Goal: Information Seeking & Learning: Learn about a topic

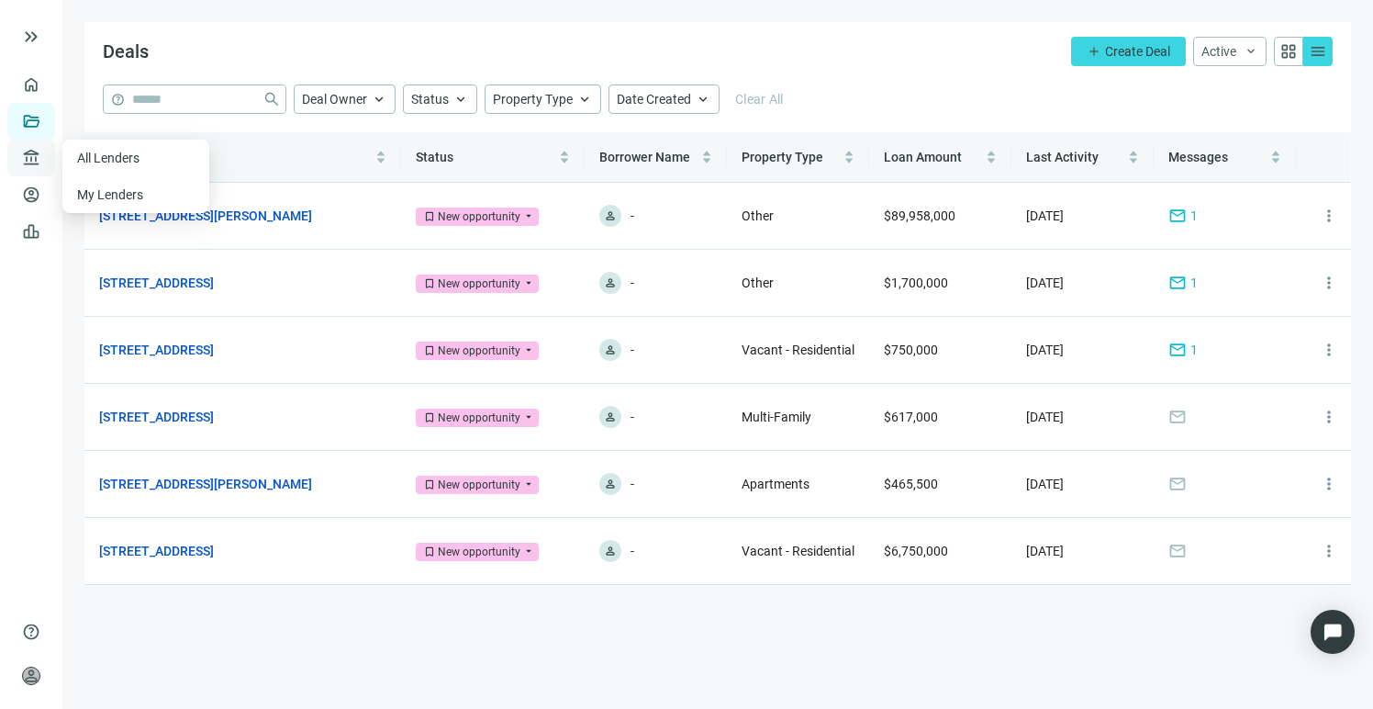
click at [28, 160] on span "account_balance" at bounding box center [28, 158] width 13 height 18
click at [106, 162] on link "All Lenders" at bounding box center [110, 158] width 66 height 15
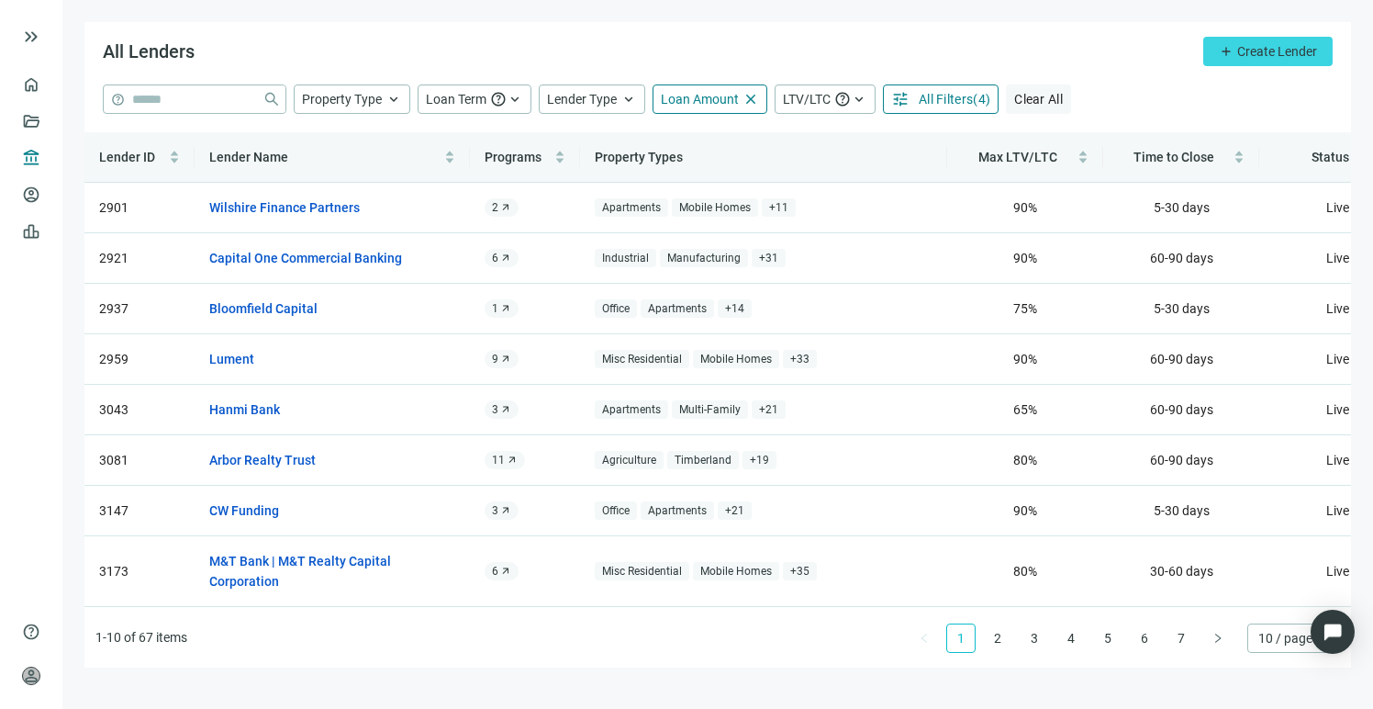
click at [1046, 98] on span "Clear All" at bounding box center [1038, 99] width 49 height 15
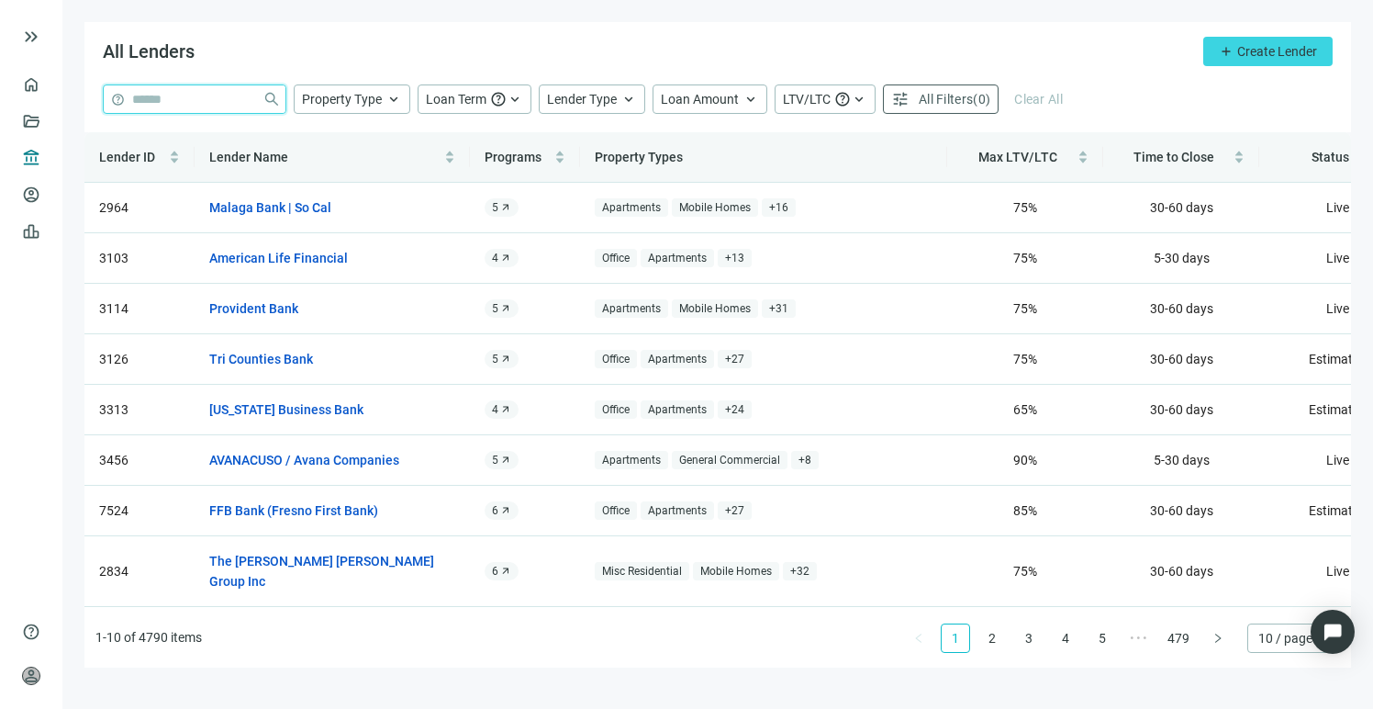
click at [206, 103] on input "search" at bounding box center [193, 99] width 123 height 28
type input "**********"
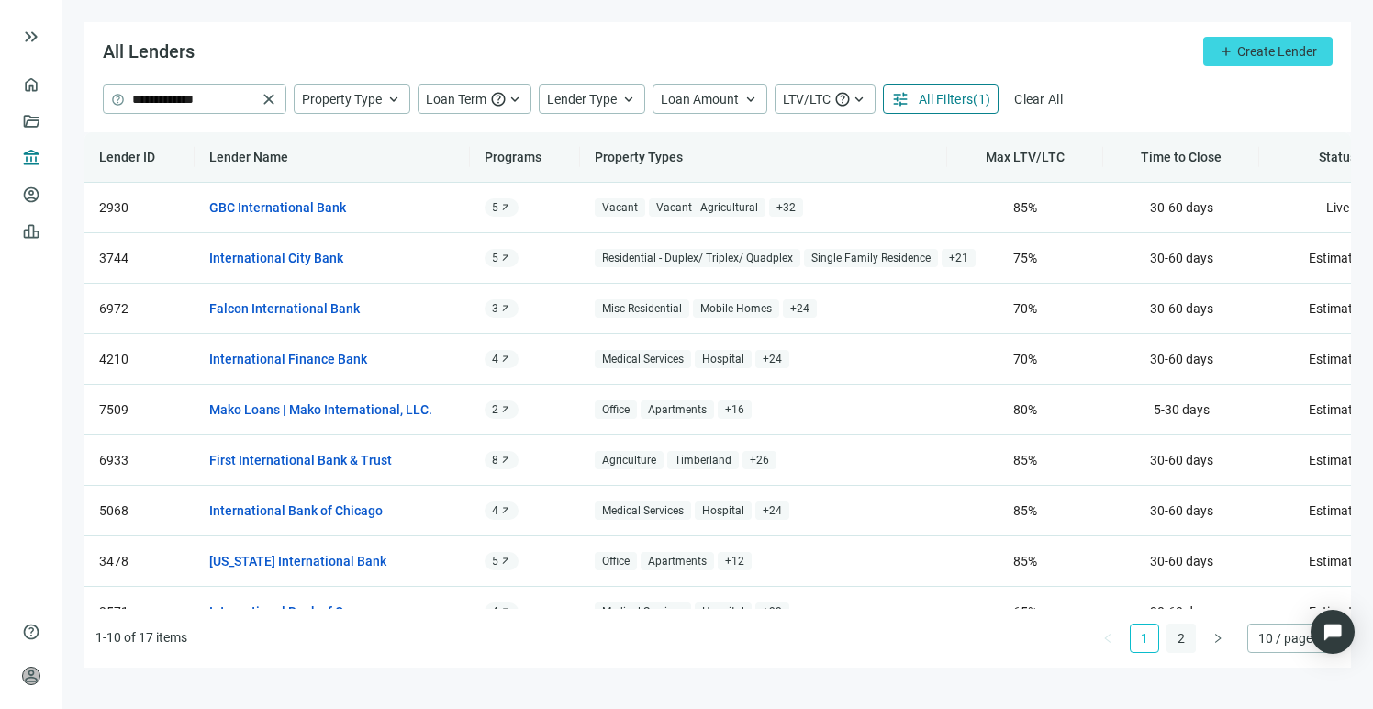
click at [1178, 633] on link "2" at bounding box center [1181, 638] width 28 height 28
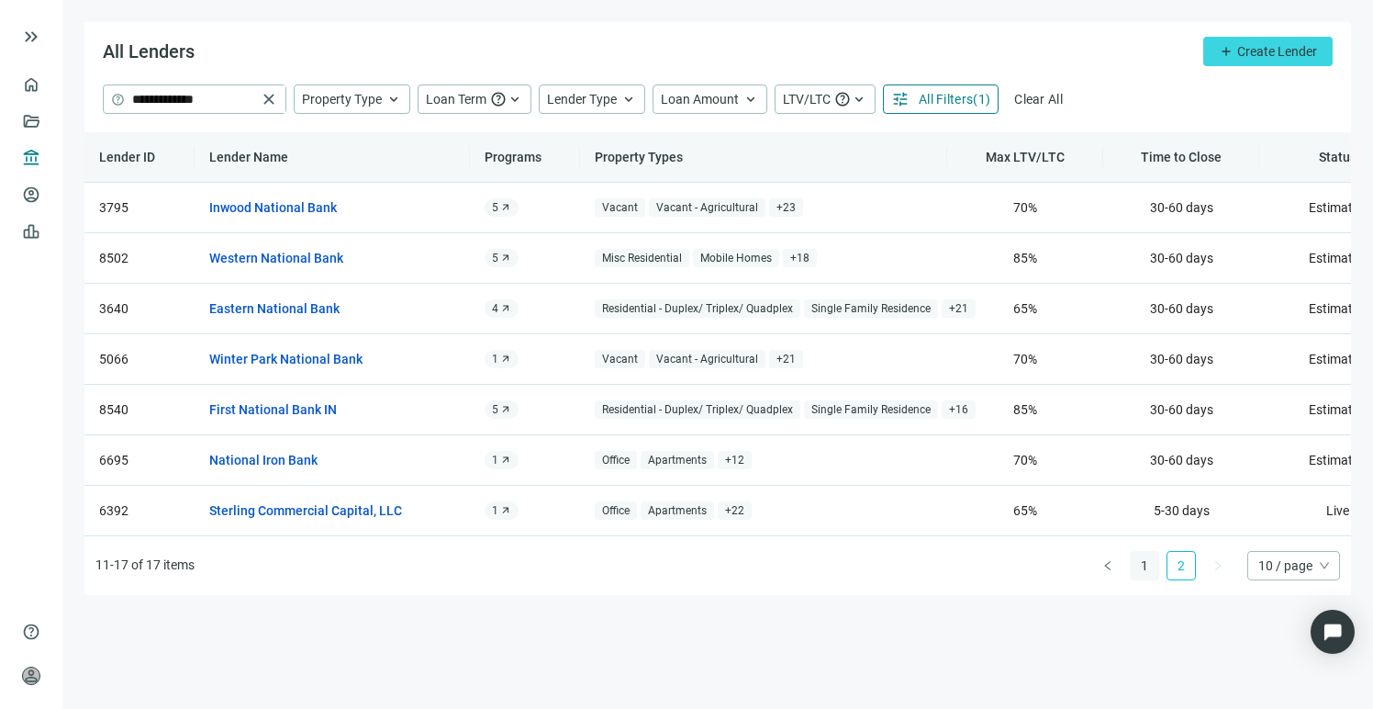
click at [1141, 579] on link "1" at bounding box center [1145, 566] width 28 height 28
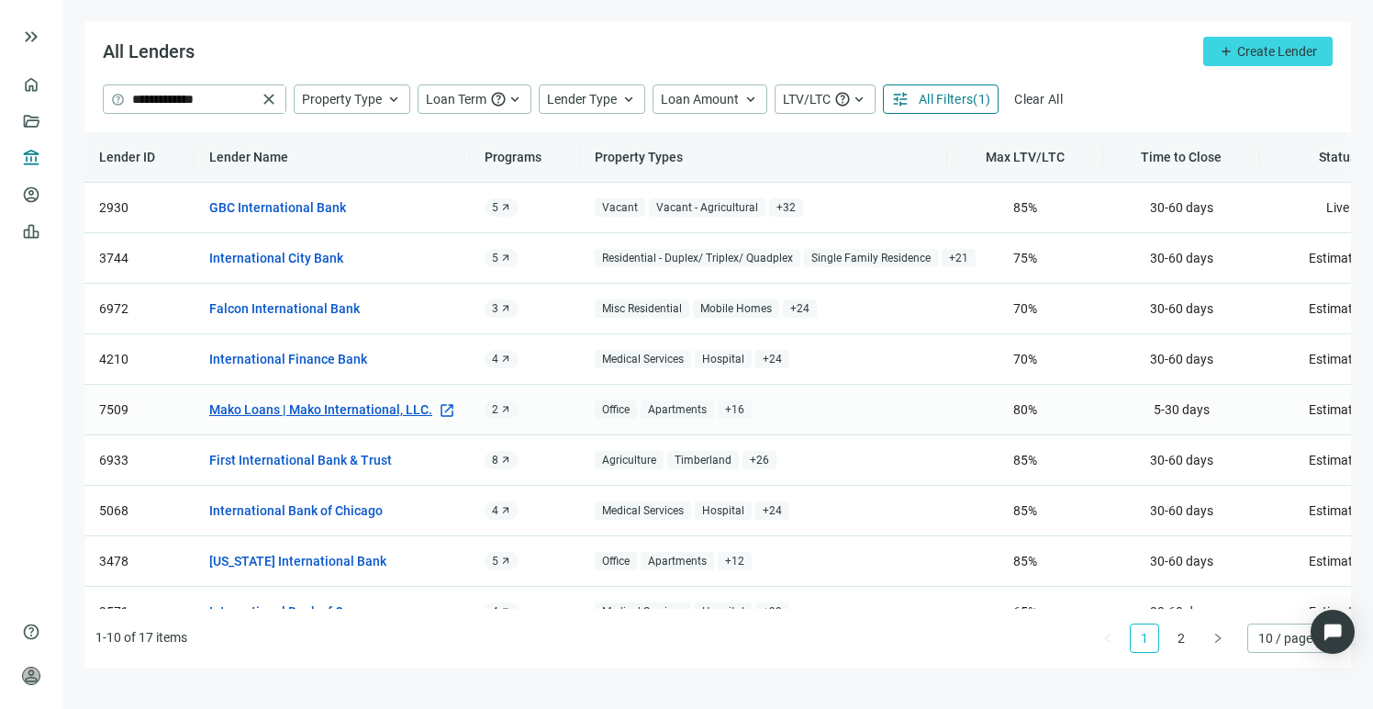
click at [324, 411] on link "Mako Loans | Mako International, LLC." at bounding box center [320, 409] width 223 height 20
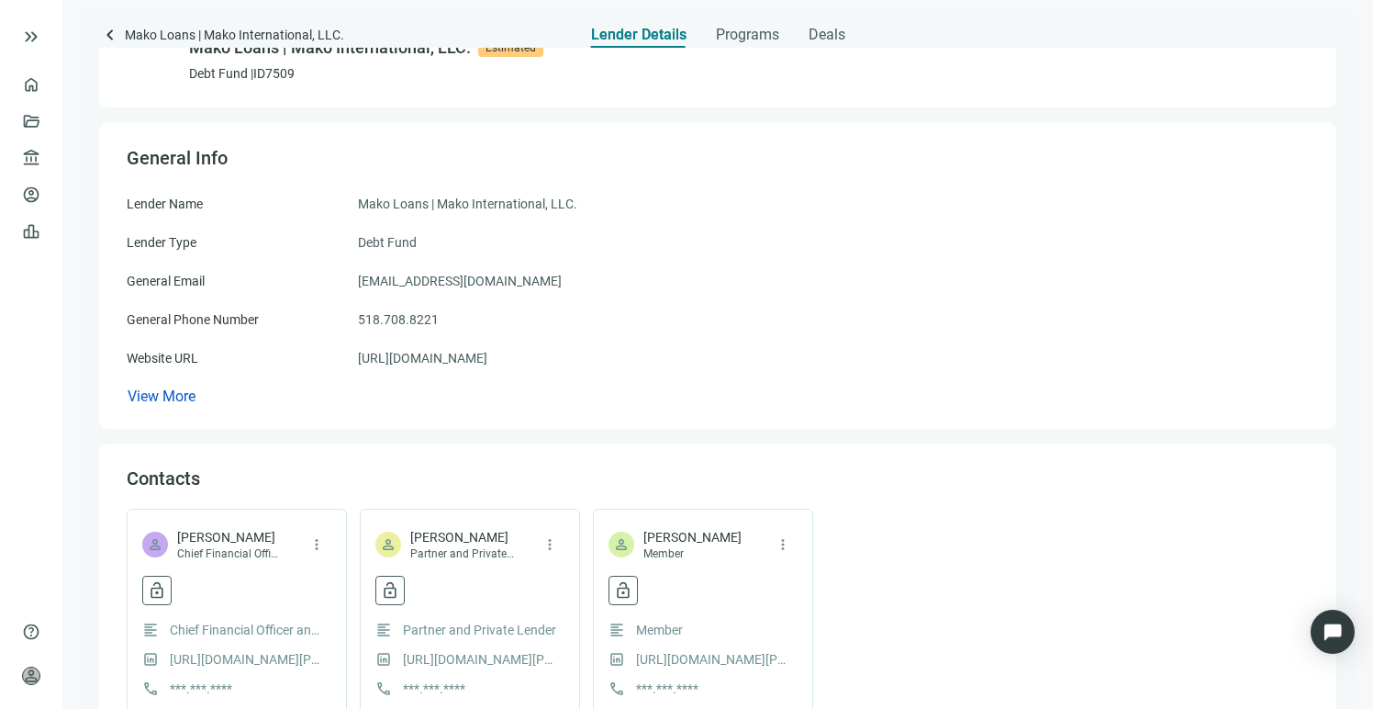
scroll to position [65, 0]
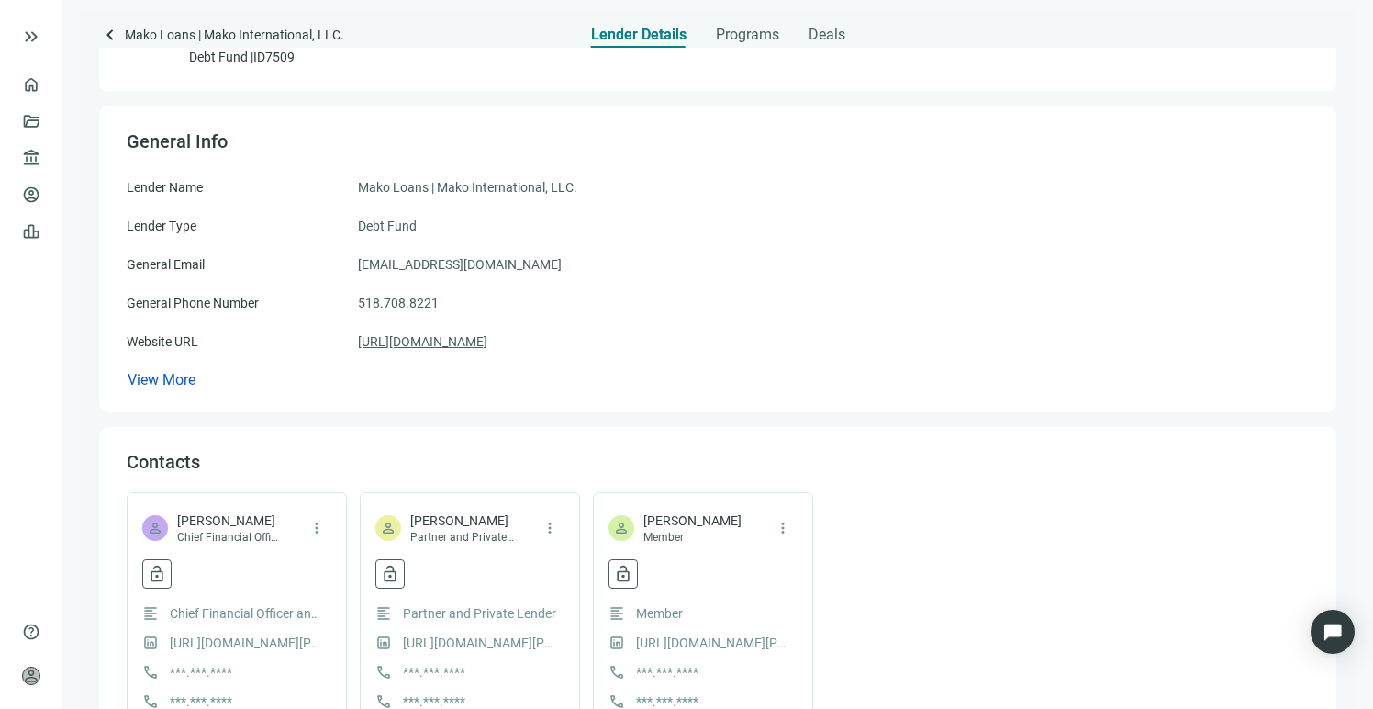
click at [460, 343] on link "https://www.makoloans.com" at bounding box center [422, 341] width 129 height 20
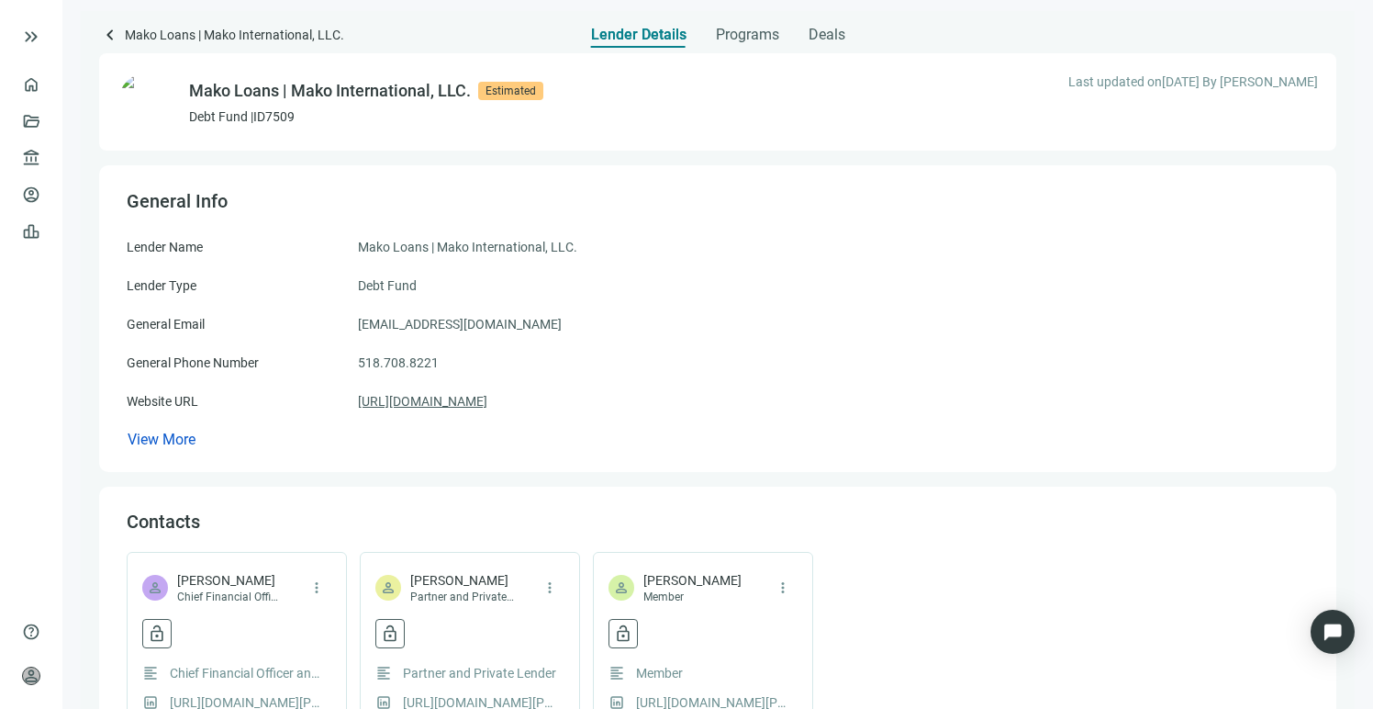
scroll to position [0, 0]
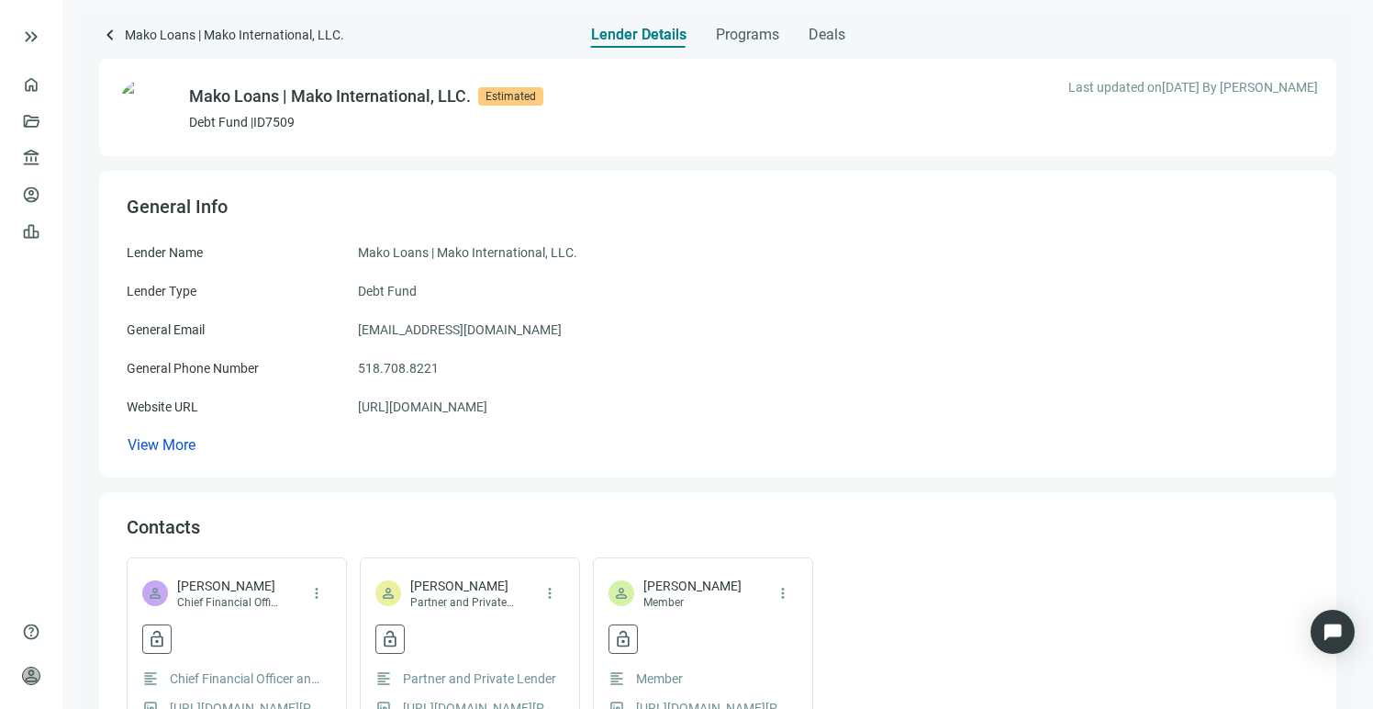
click at [110, 37] on span "keyboard_arrow_left" at bounding box center [110, 35] width 22 height 22
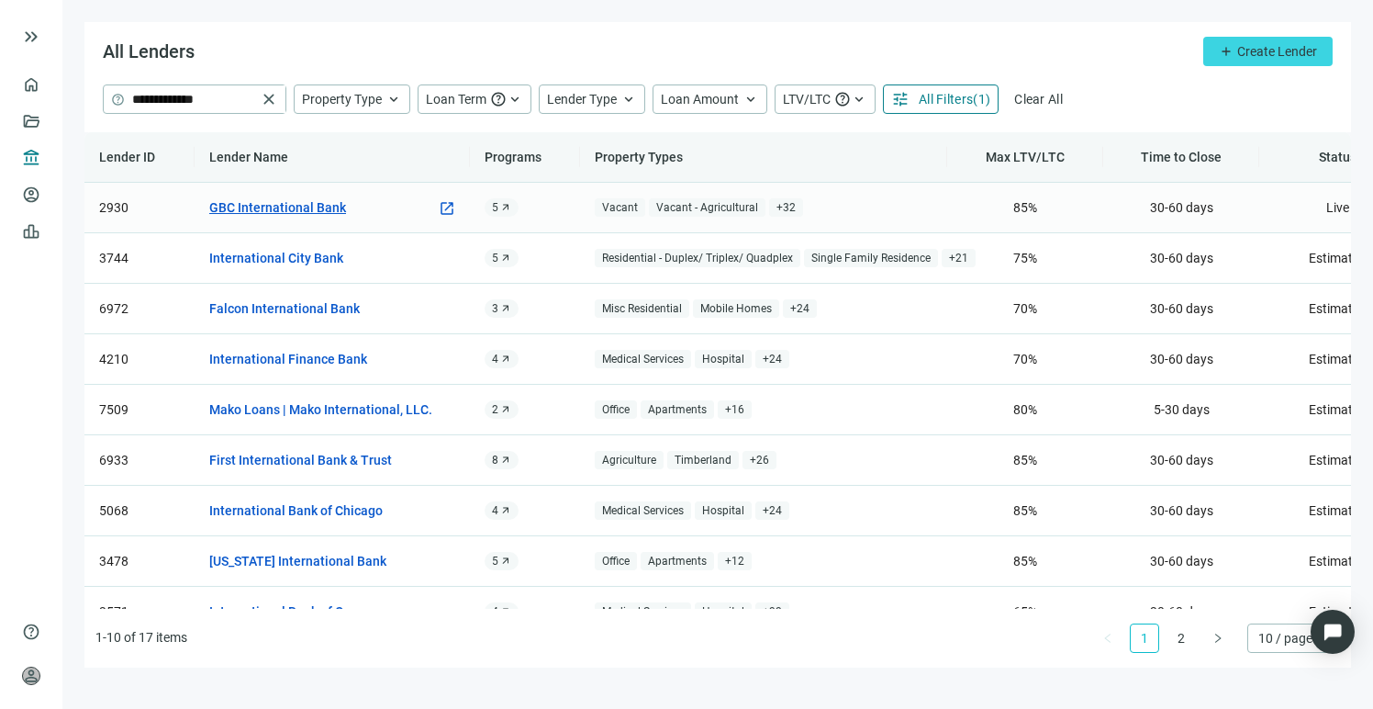
click at [327, 207] on link "GBC International Bank" at bounding box center [277, 207] width 137 height 20
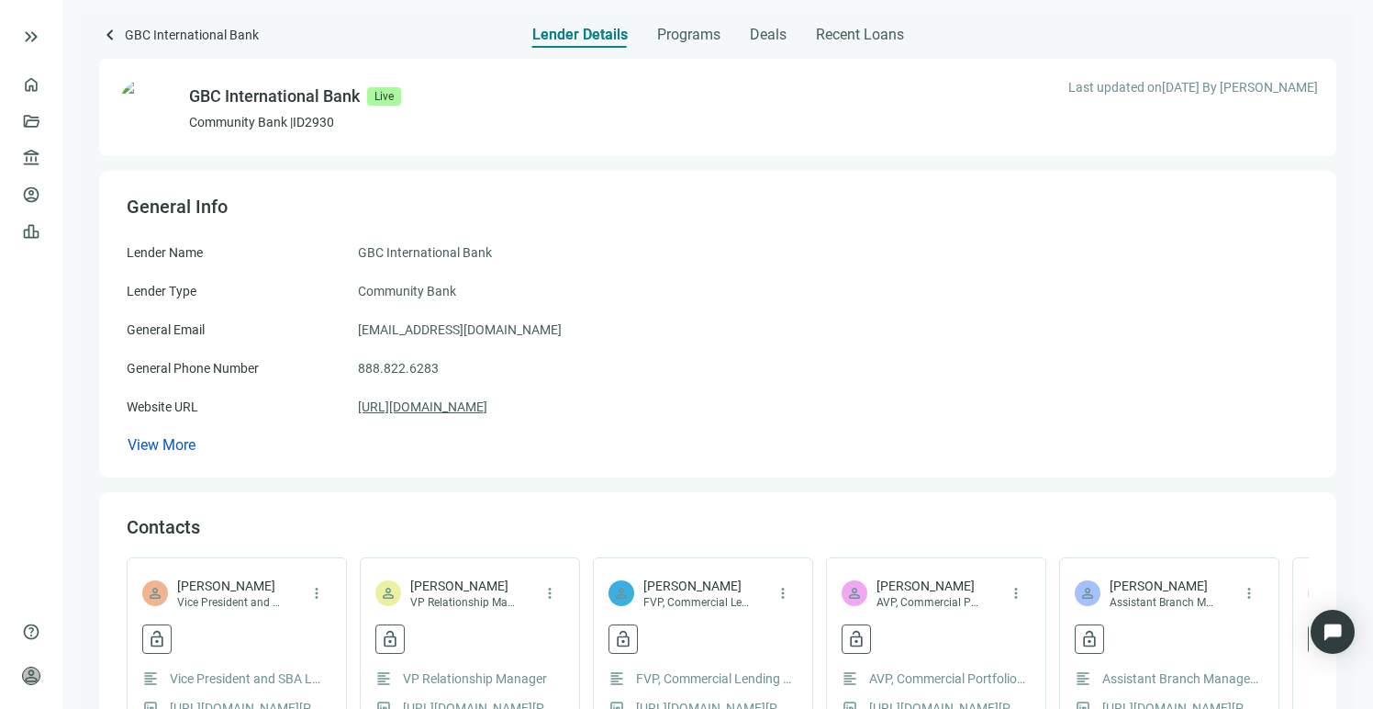
click at [442, 407] on link "https://gbcib.com" at bounding box center [422, 406] width 129 height 20
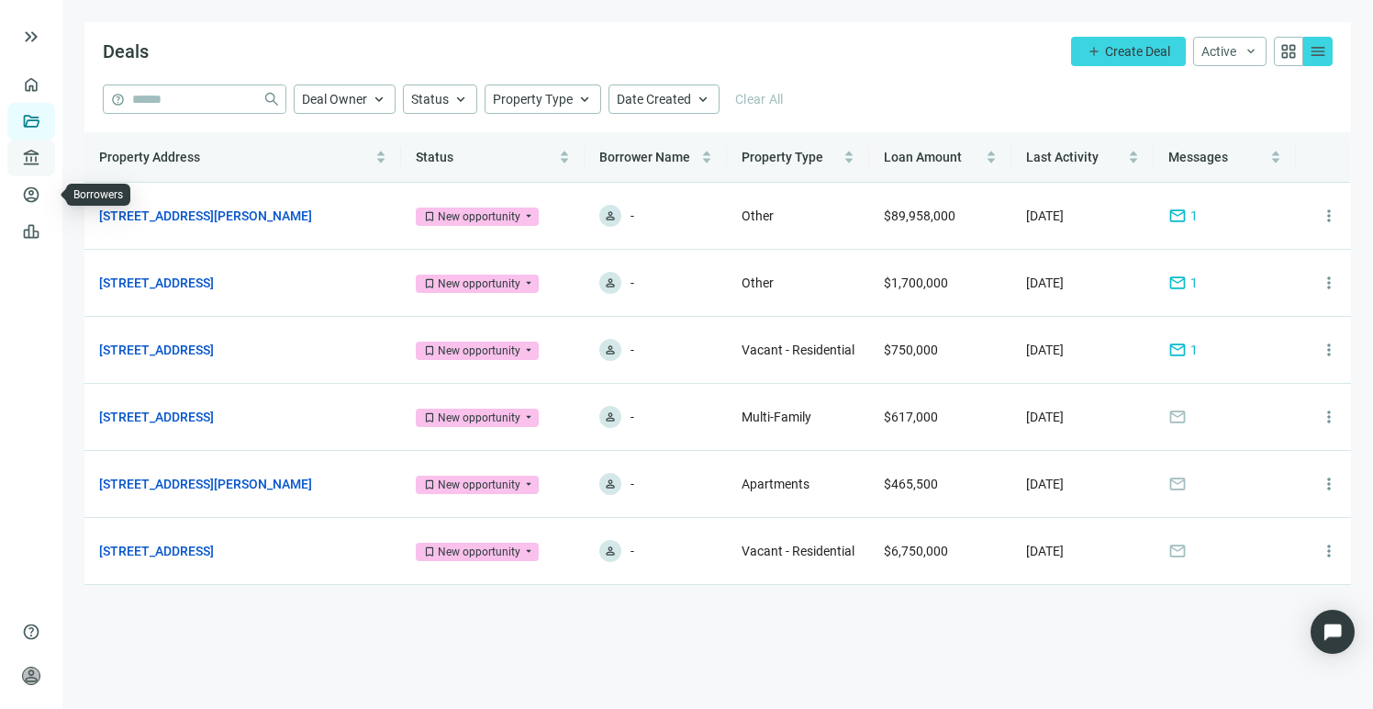
click at [35, 162] on span "account_balance" at bounding box center [28, 158] width 13 height 18
click at [35, 158] on span "account_balance" at bounding box center [28, 158] width 13 height 18
click at [100, 157] on link "All Lenders" at bounding box center [110, 158] width 66 height 15
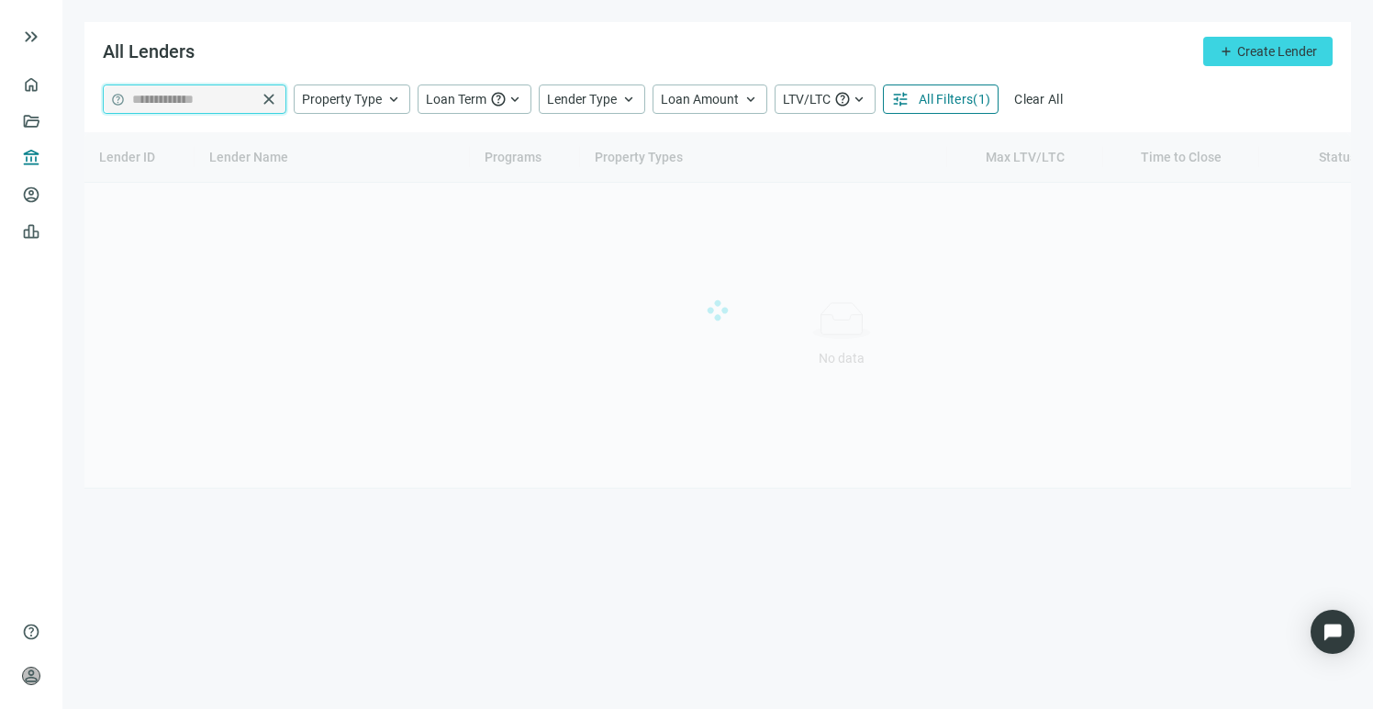
click at [229, 102] on input "**********" at bounding box center [194, 99] width 124 height 28
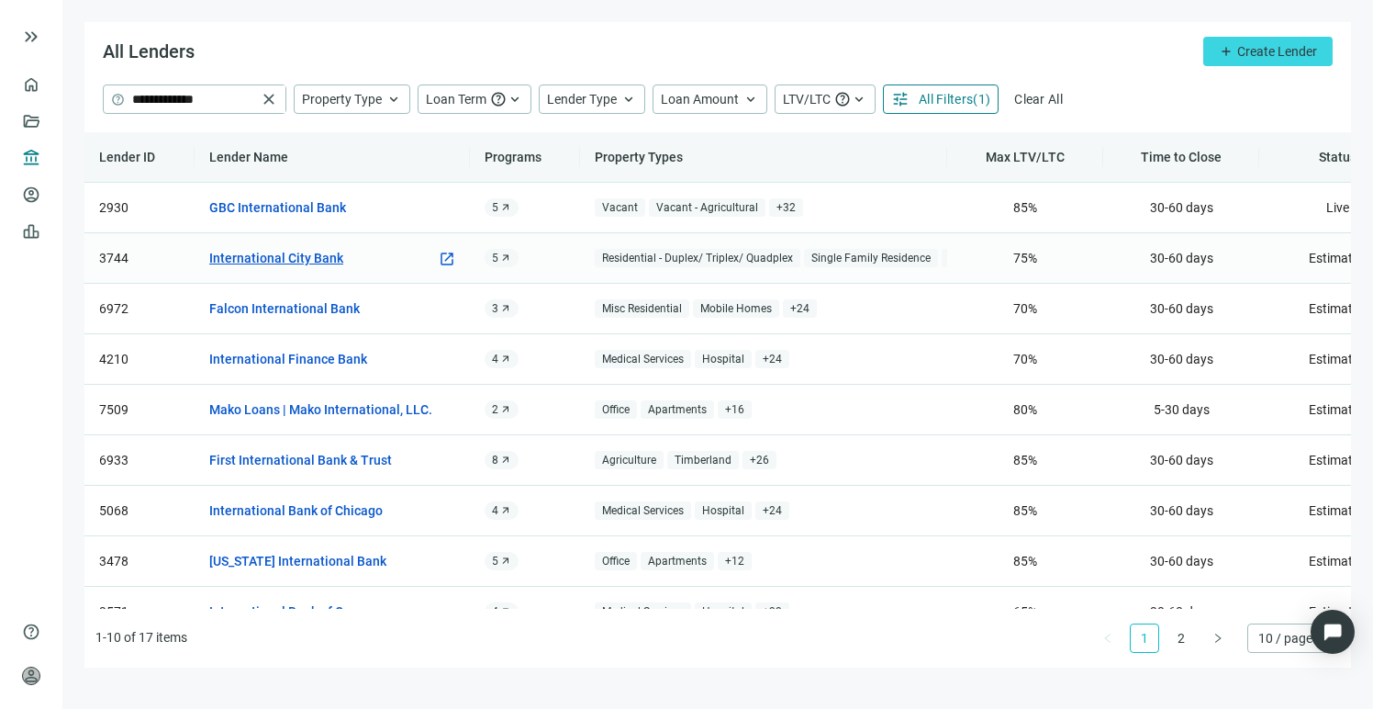
click at [292, 261] on link "International City Bank" at bounding box center [276, 258] width 134 height 20
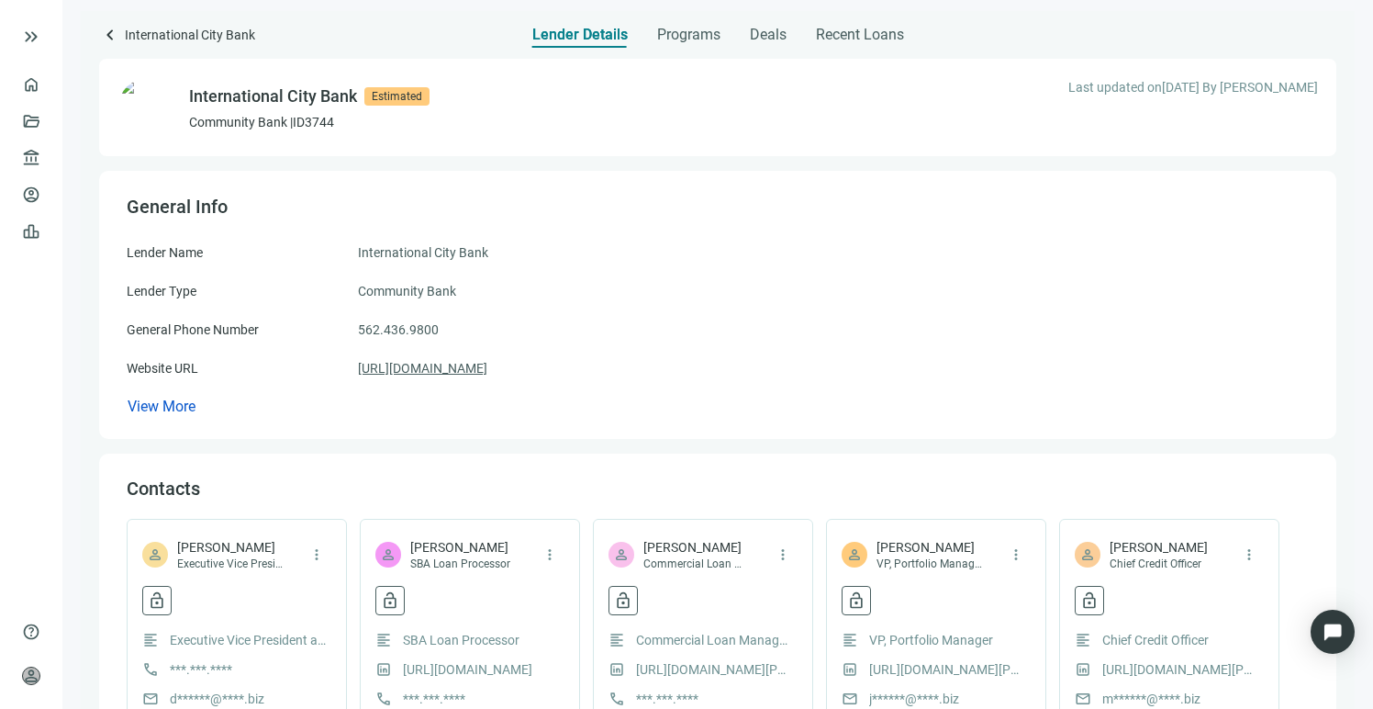
click at [404, 369] on link "[URL][DOMAIN_NAME]" at bounding box center [422, 368] width 129 height 20
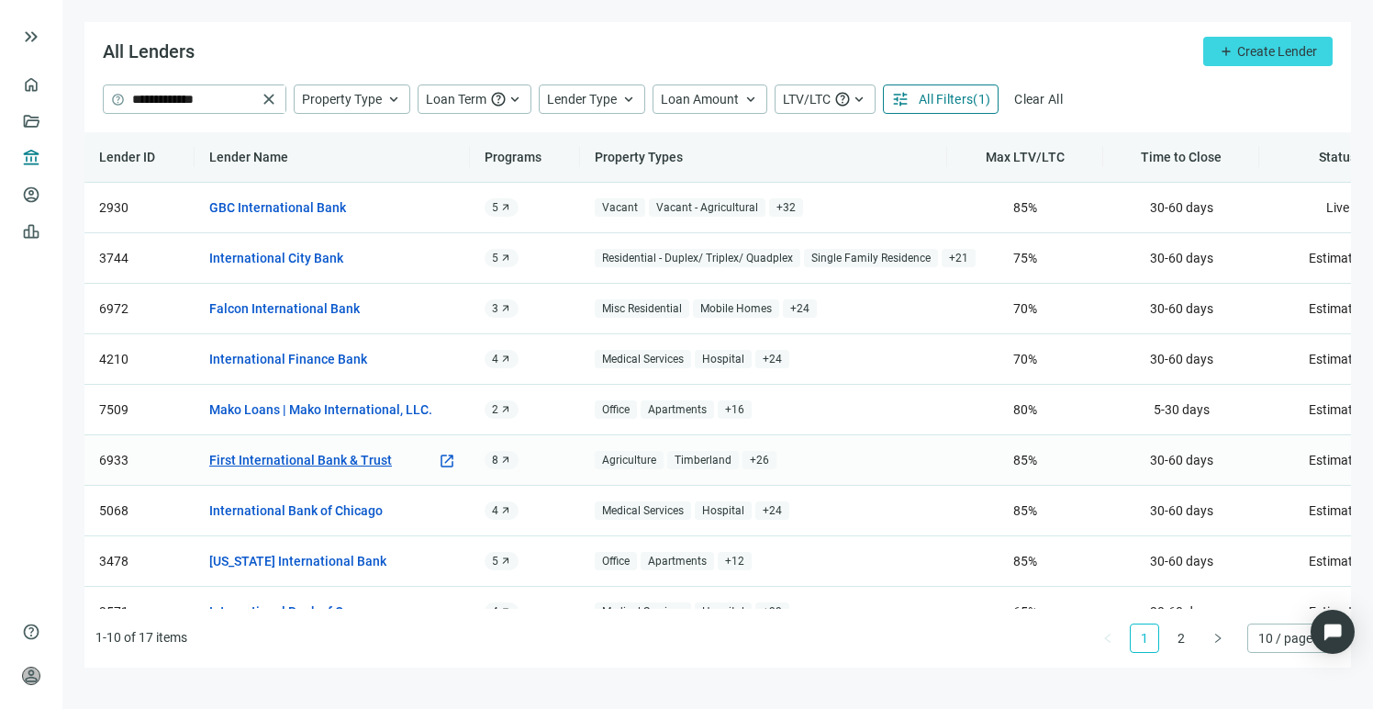
click at [328, 452] on link "First International Bank & Trust" at bounding box center [300, 460] width 183 height 20
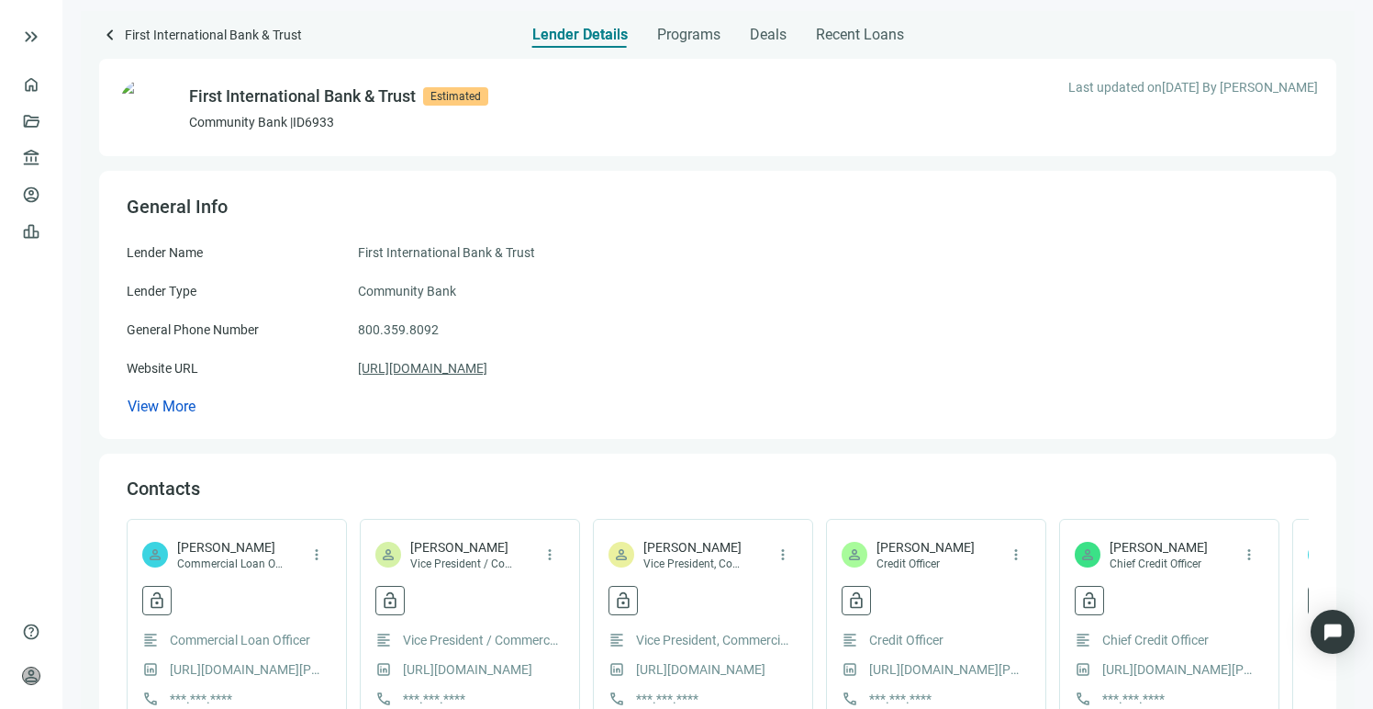
click at [423, 371] on link "[URL][DOMAIN_NAME]" at bounding box center [422, 368] width 129 height 20
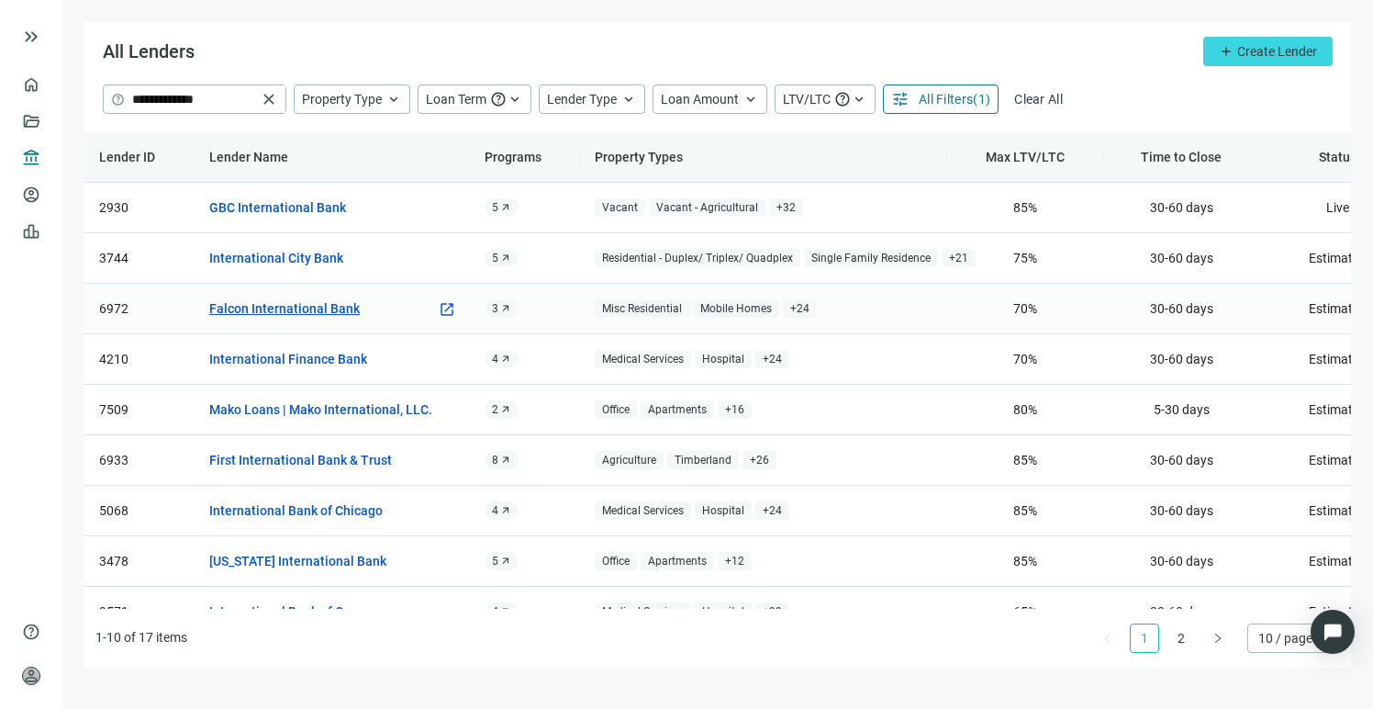
click at [300, 309] on link "Falcon International Bank" at bounding box center [284, 308] width 151 height 20
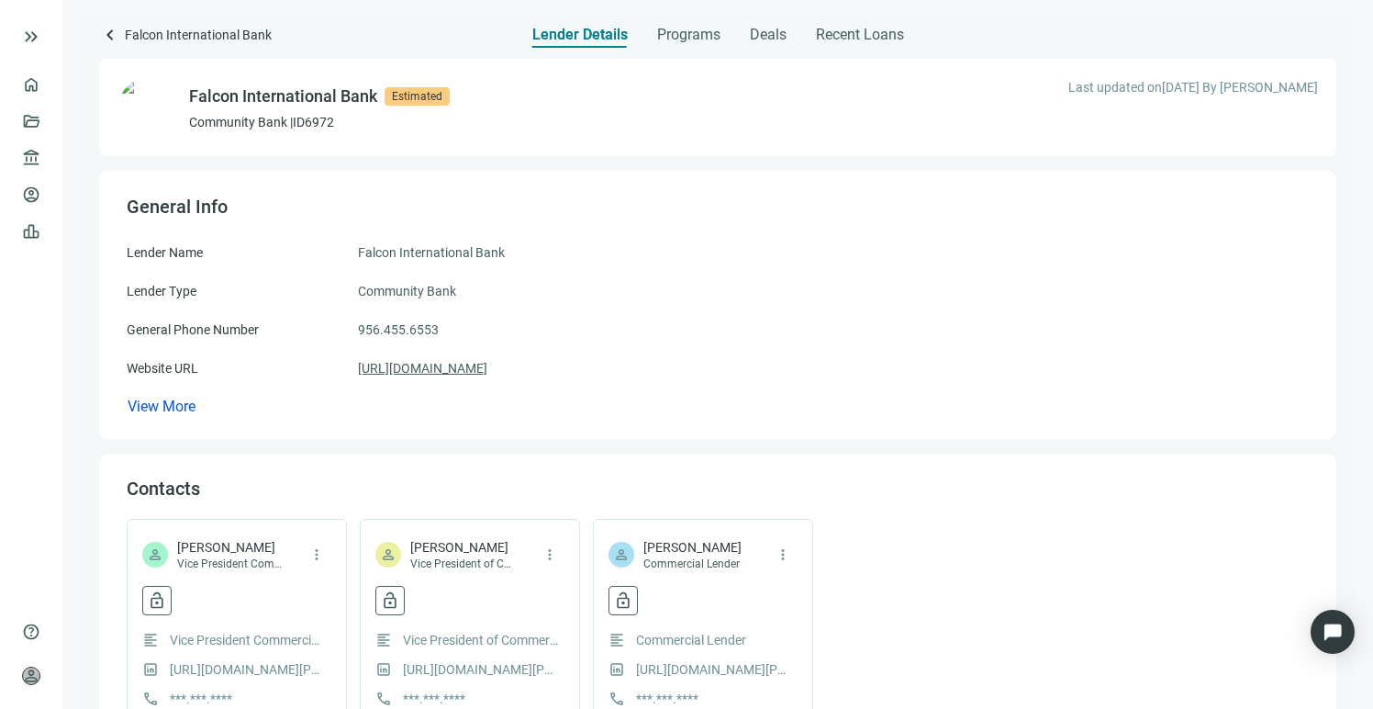
click at [433, 367] on link "[URL][DOMAIN_NAME]" at bounding box center [422, 368] width 129 height 20
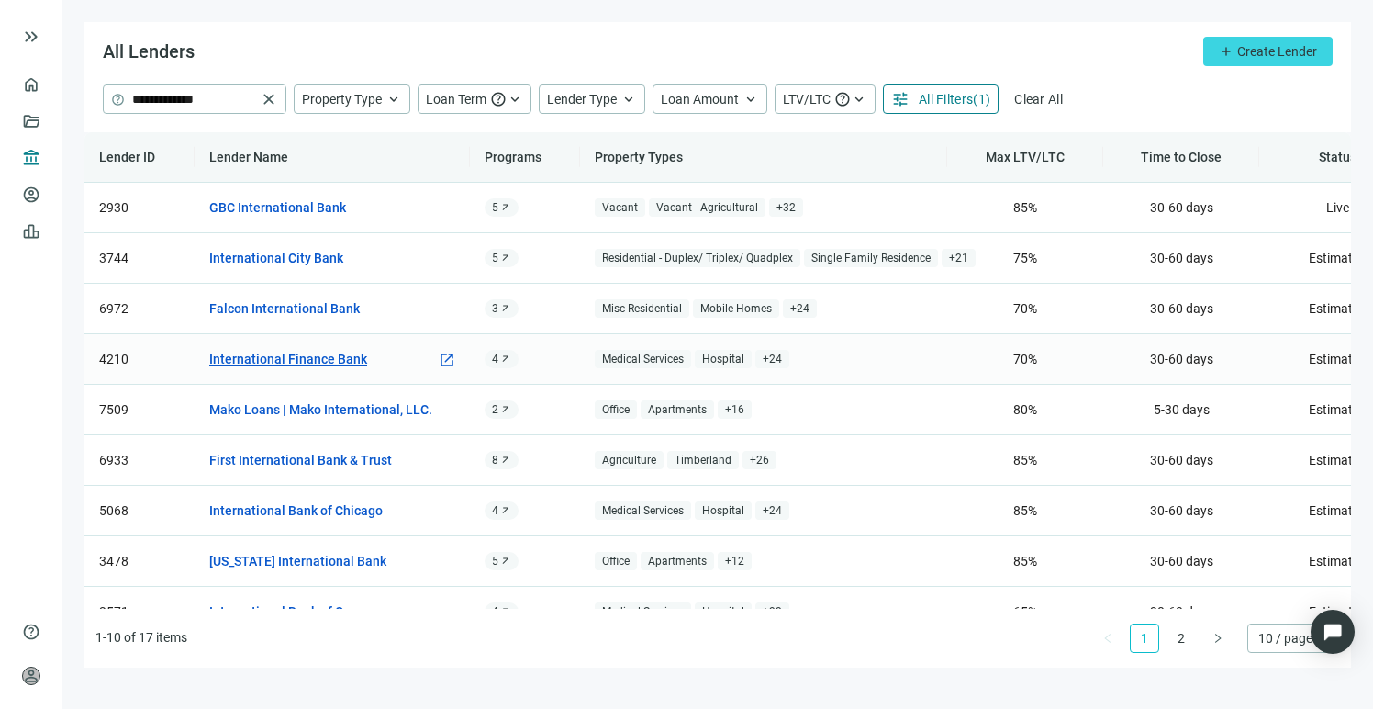
click at [321, 361] on link "International Finance Bank" at bounding box center [288, 359] width 158 height 20
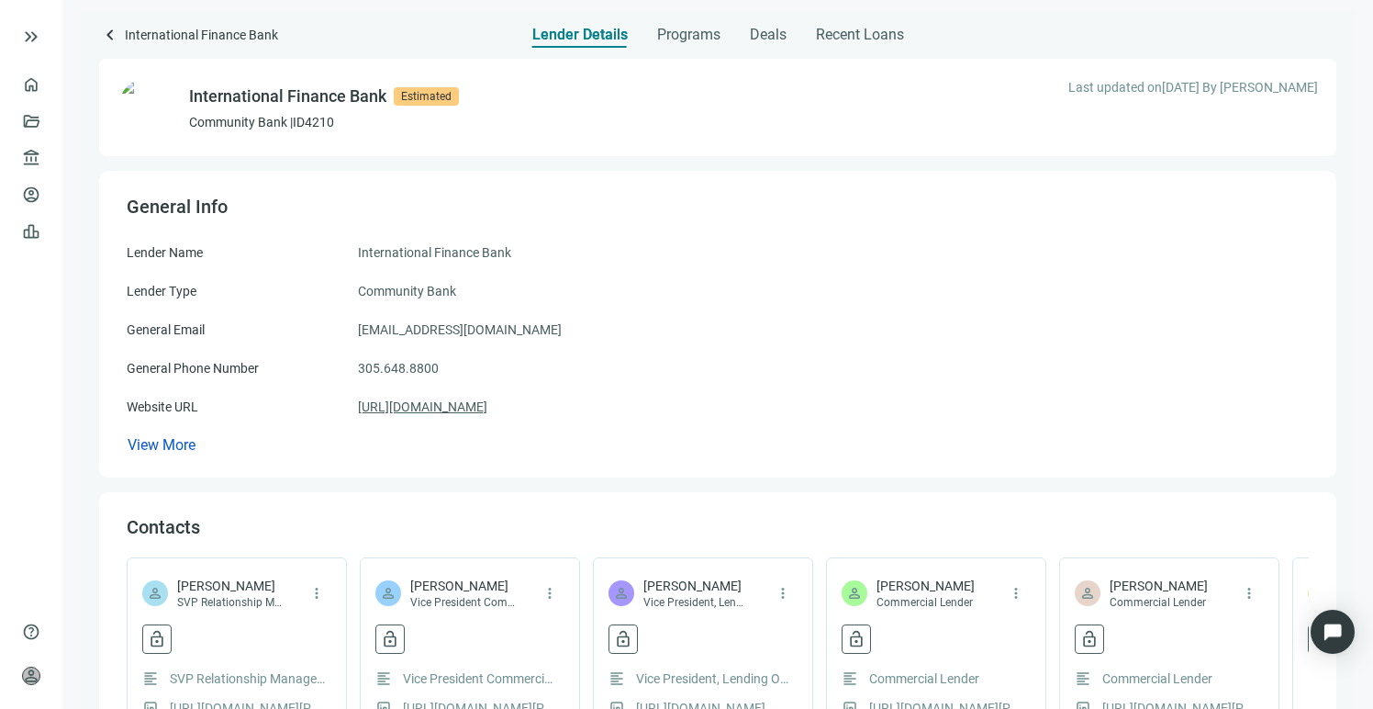
click at [440, 409] on link "[URL][DOMAIN_NAME]" at bounding box center [422, 406] width 129 height 20
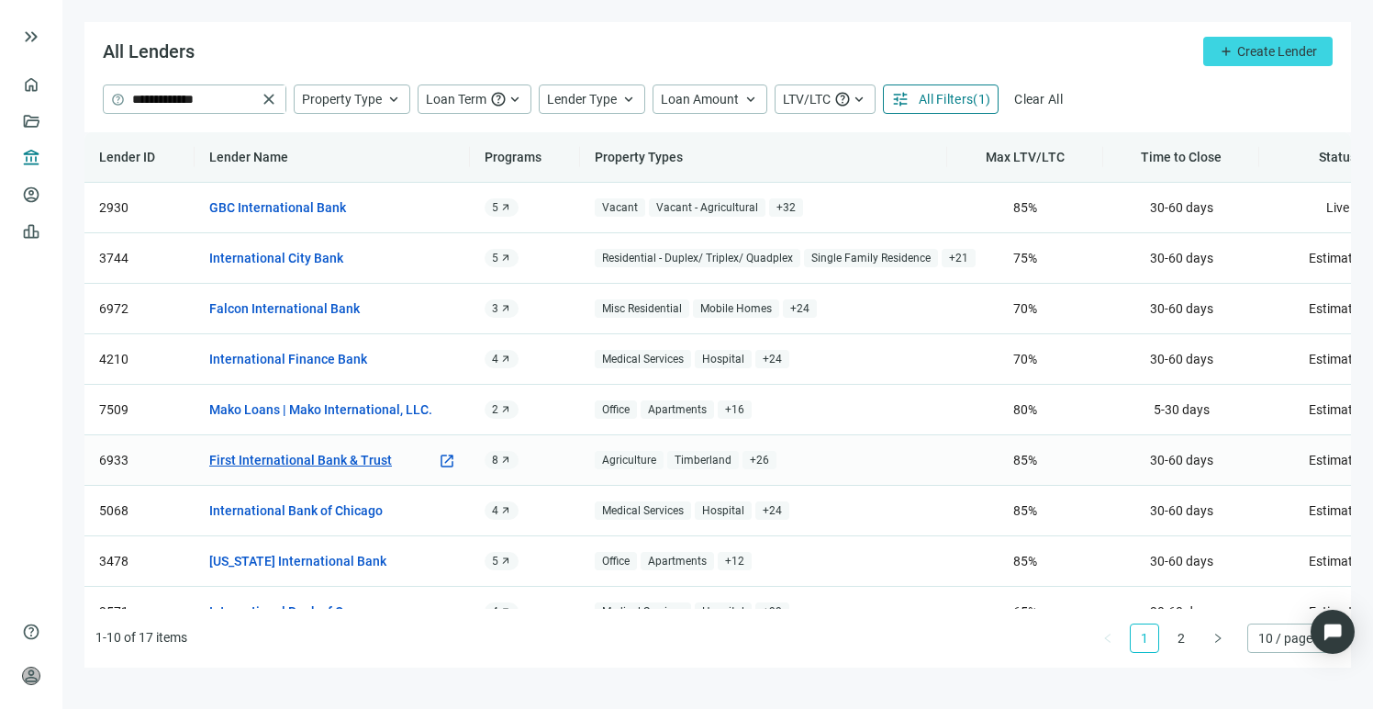
click at [307, 464] on link "First International Bank & Trust" at bounding box center [300, 460] width 183 height 20
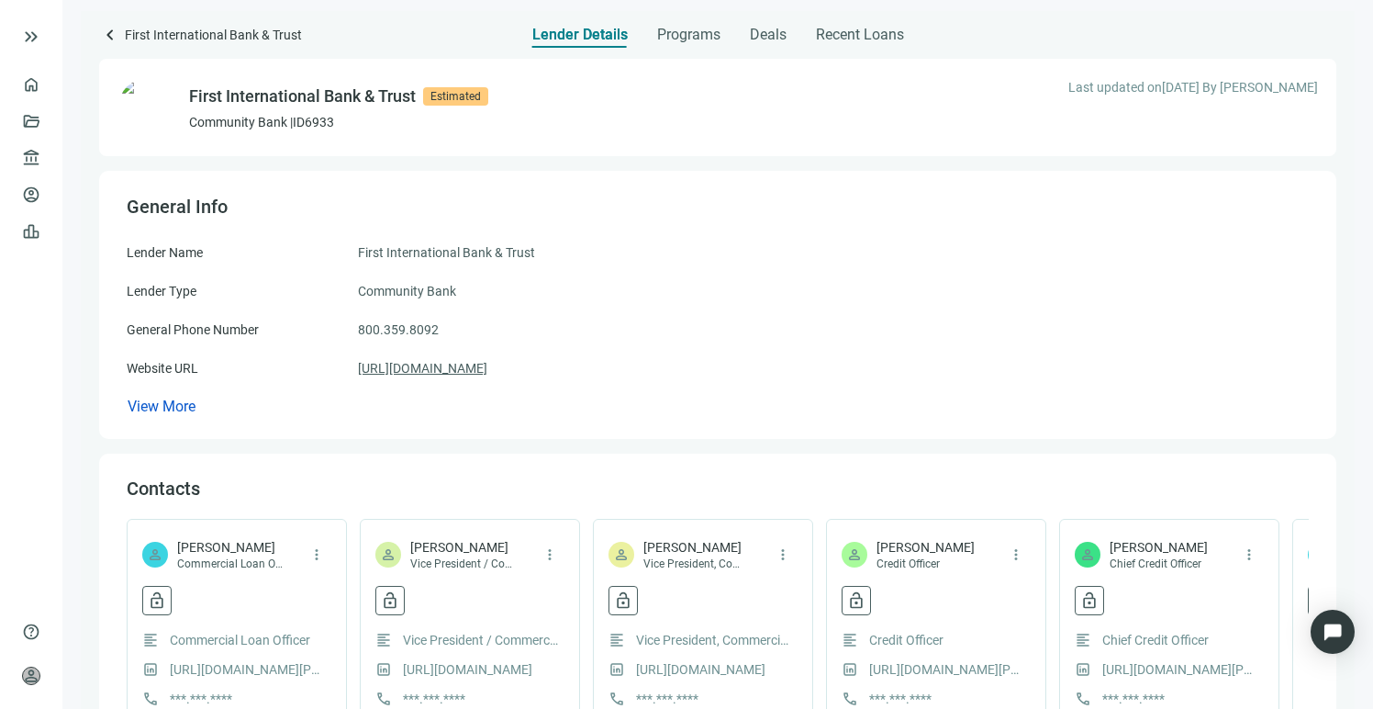
click at [411, 369] on link "[URL][DOMAIN_NAME]" at bounding box center [422, 368] width 129 height 20
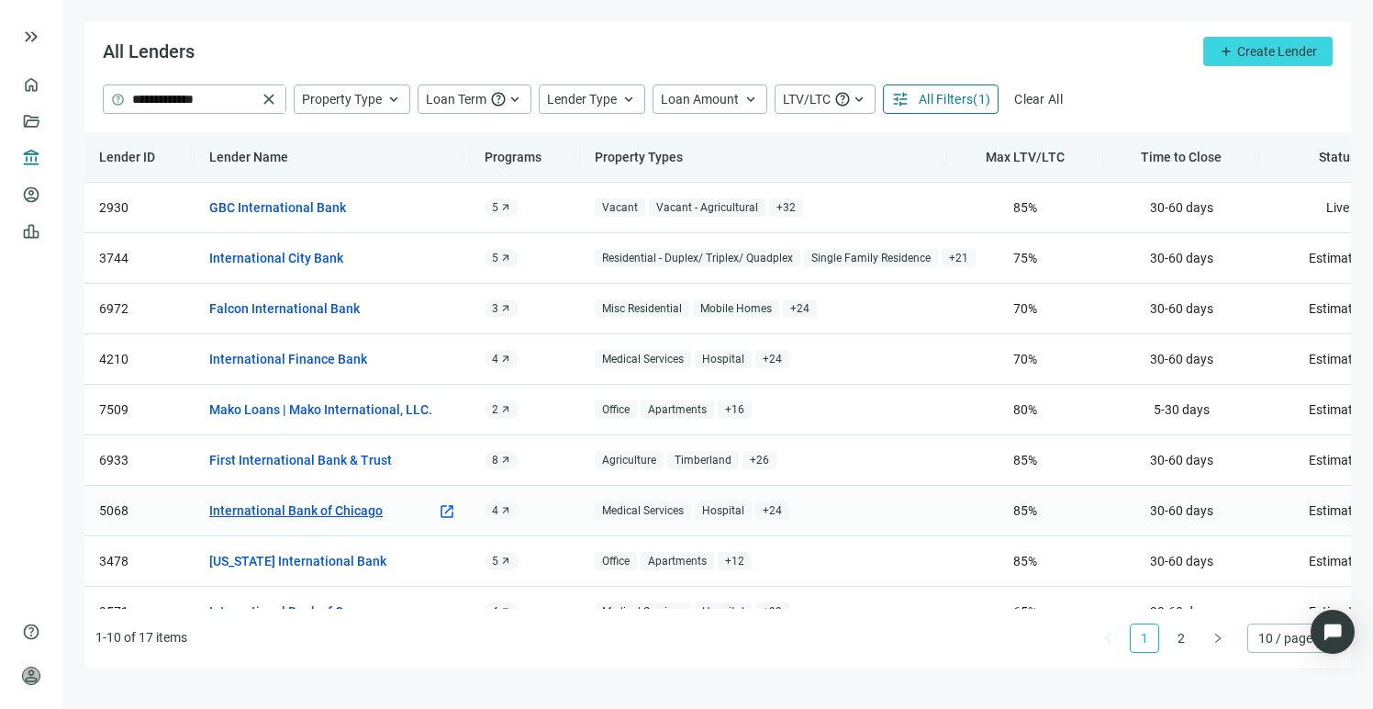
click at [334, 511] on link "International Bank of Chicago" at bounding box center [295, 510] width 173 height 20
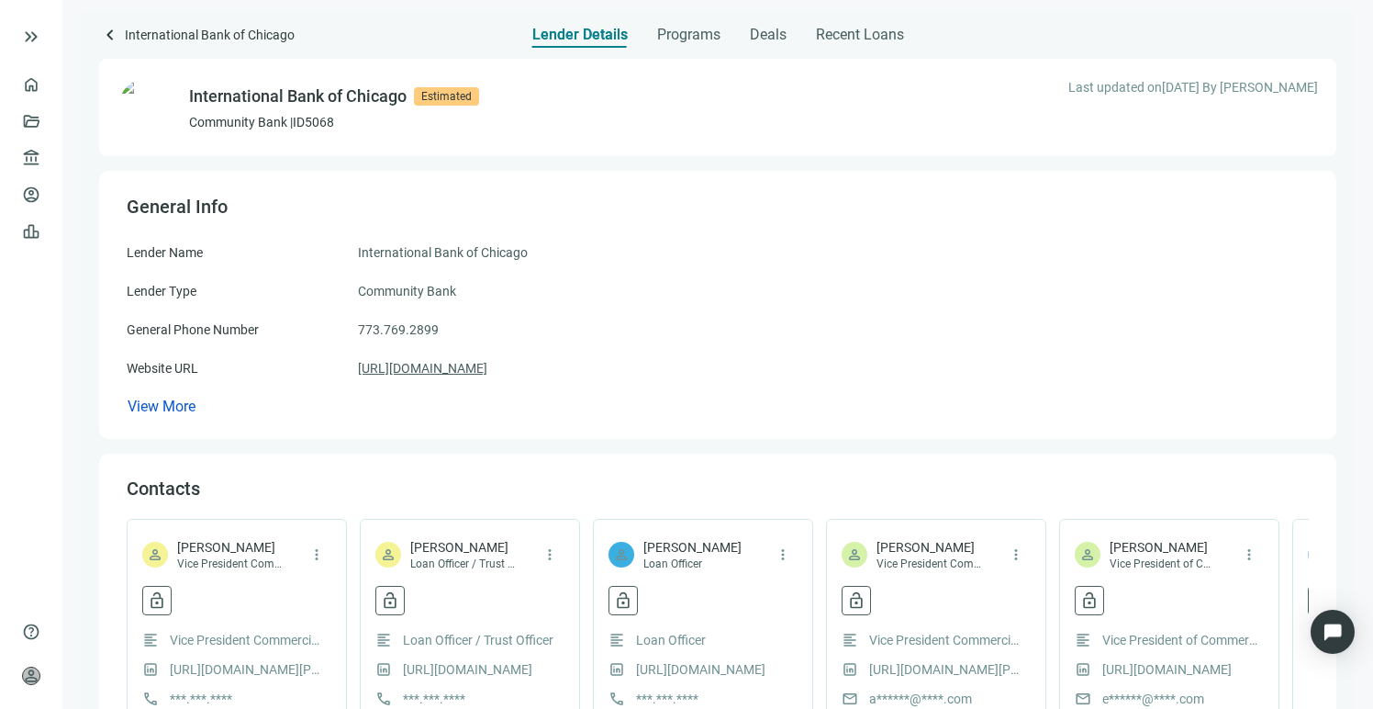
click at [441, 369] on link "[URL][DOMAIN_NAME]" at bounding box center [422, 368] width 129 height 20
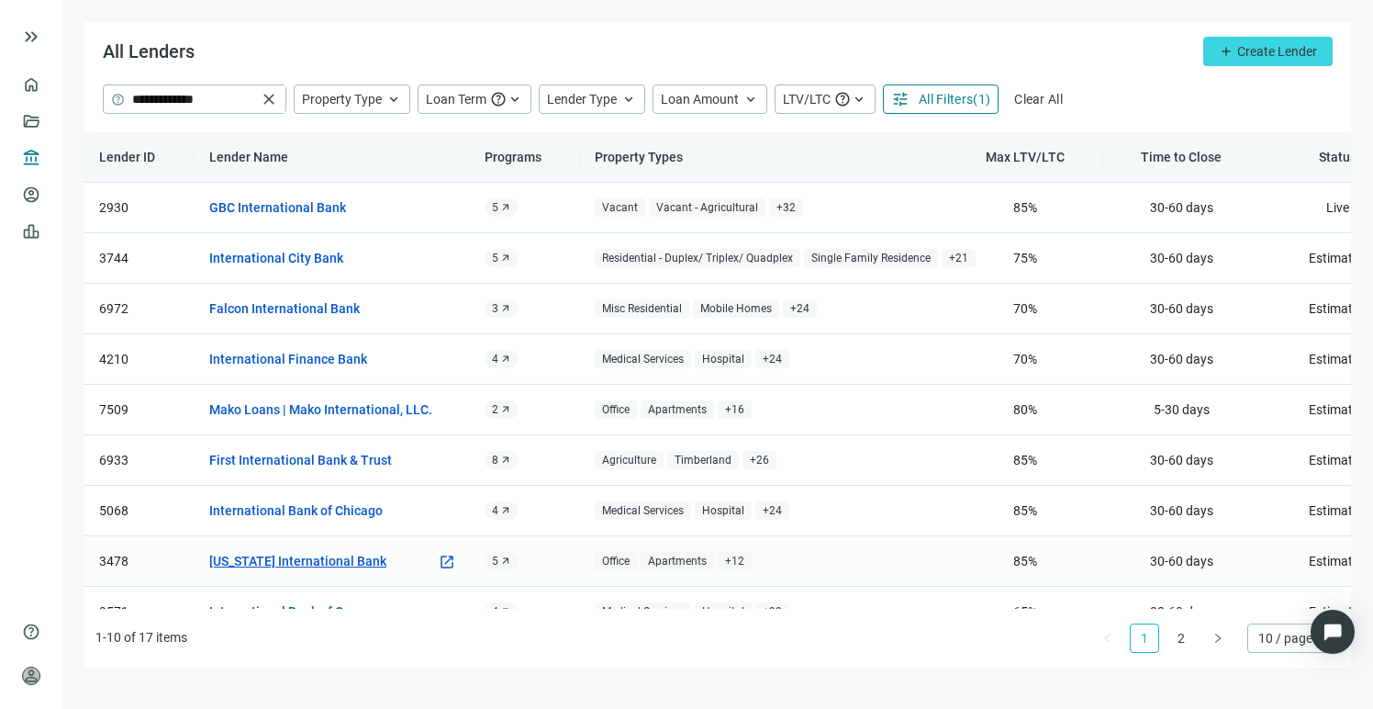
click at [345, 560] on link "[US_STATE] International Bank" at bounding box center [297, 561] width 177 height 20
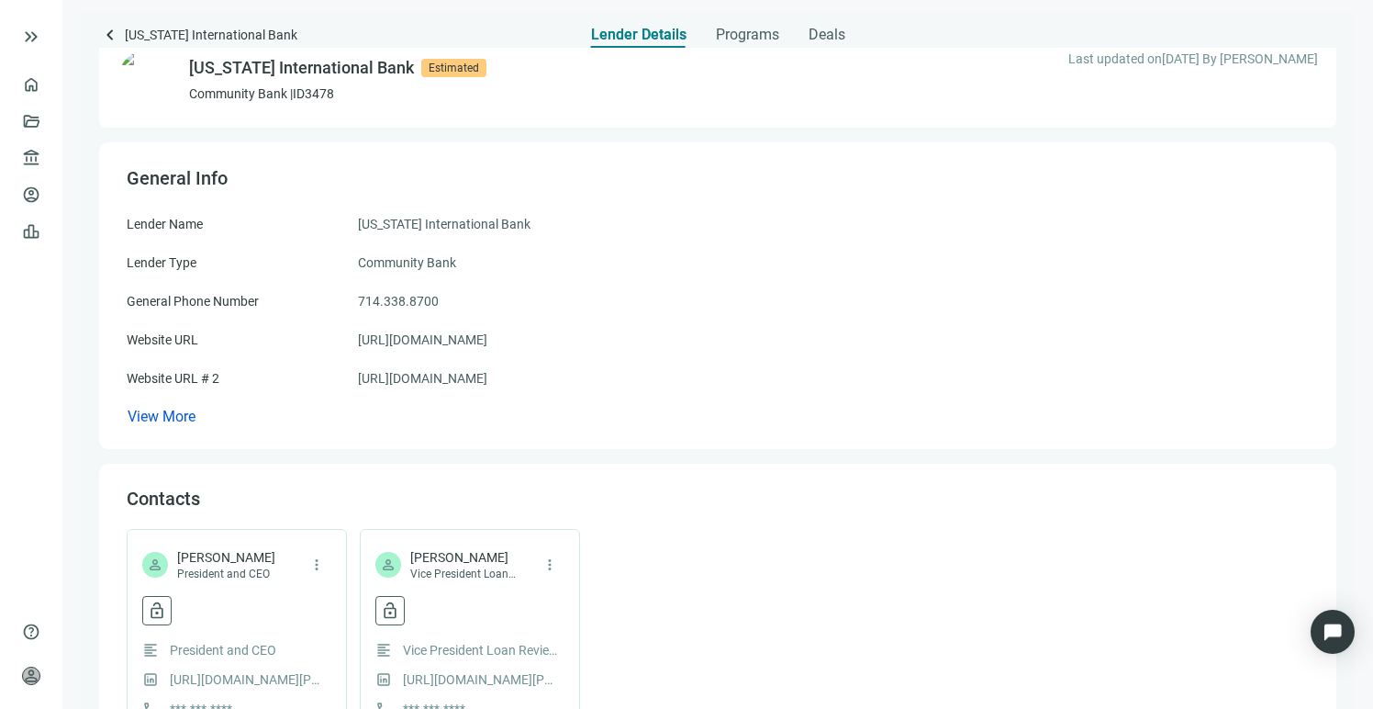
scroll to position [29, 0]
click at [457, 374] on link "[URL][DOMAIN_NAME]" at bounding box center [422, 377] width 129 height 20
click at [443, 344] on link "[URL][DOMAIN_NAME]" at bounding box center [422, 339] width 129 height 20
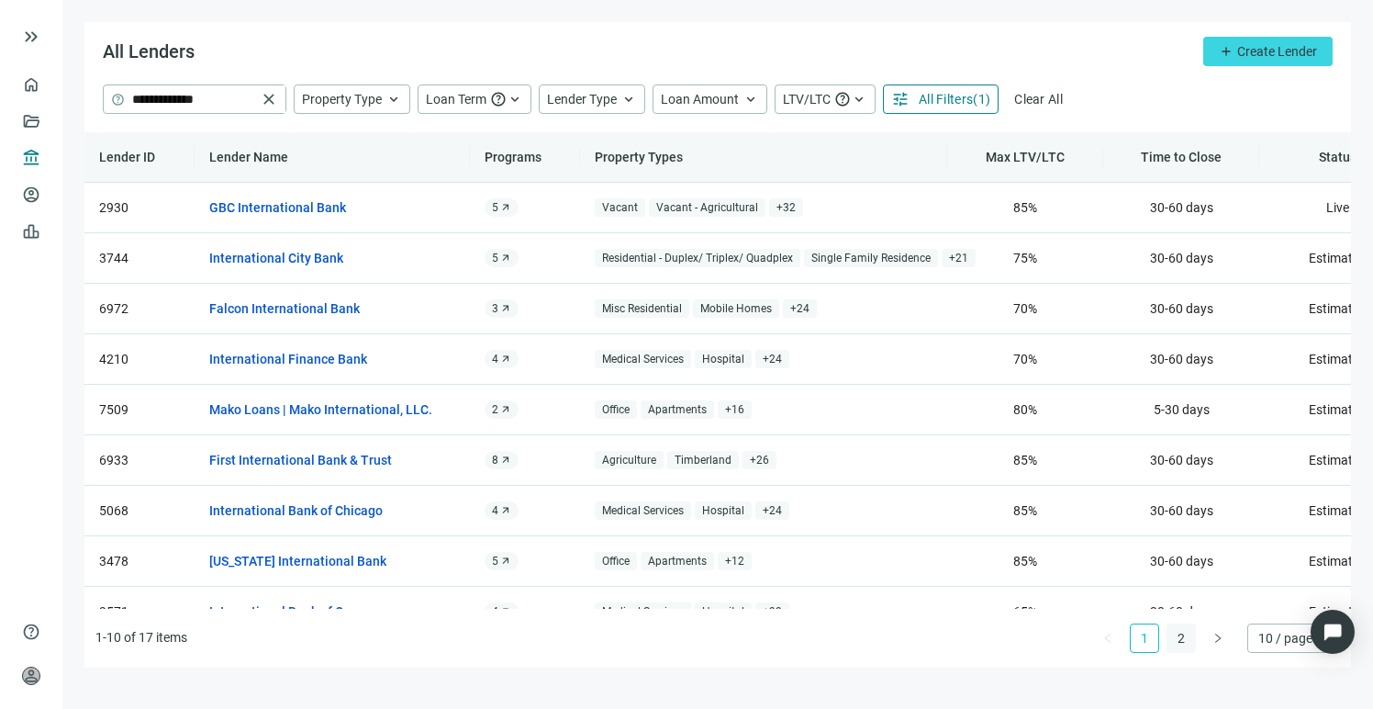
click at [1181, 648] on link "2" at bounding box center [1181, 638] width 28 height 28
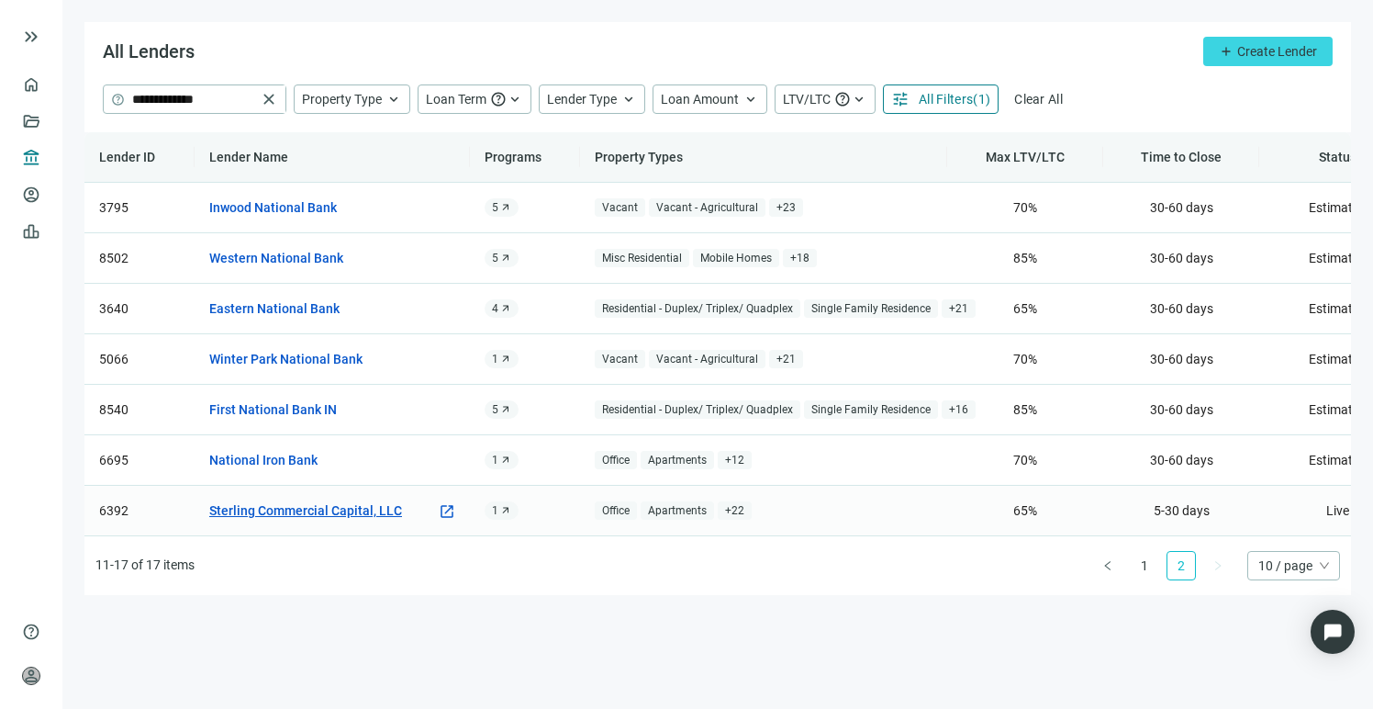
click at [289, 511] on link "Sterling Commercial Capital, LLC" at bounding box center [305, 510] width 193 height 20
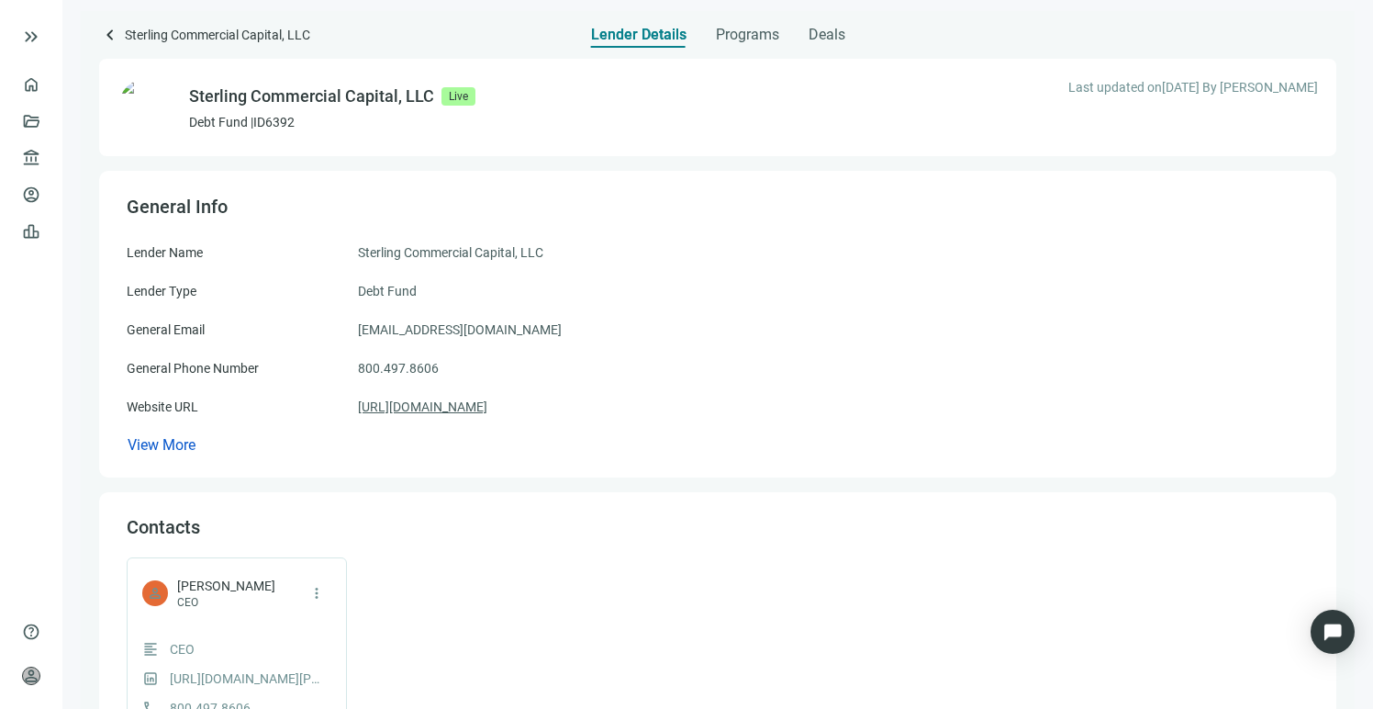
click at [427, 414] on link "[URL][DOMAIN_NAME]" at bounding box center [422, 406] width 129 height 20
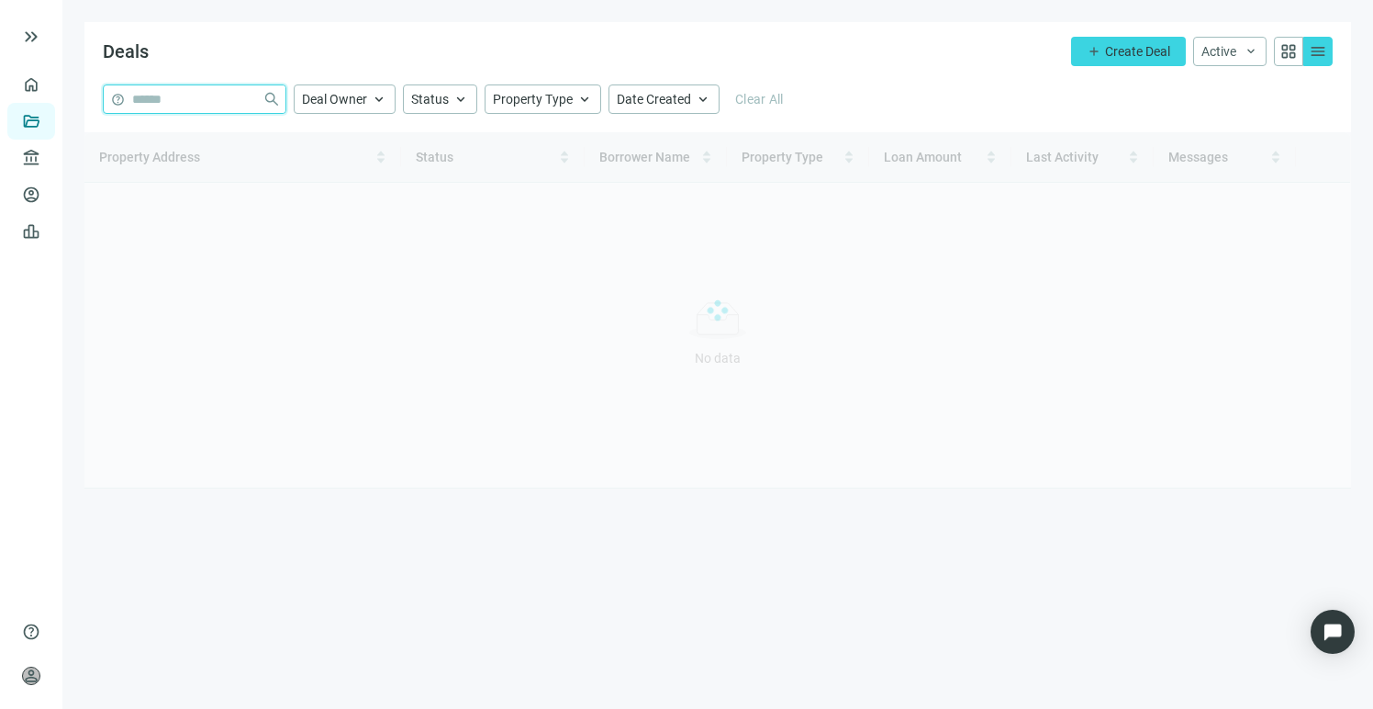
click at [218, 104] on input "search" at bounding box center [193, 99] width 123 height 28
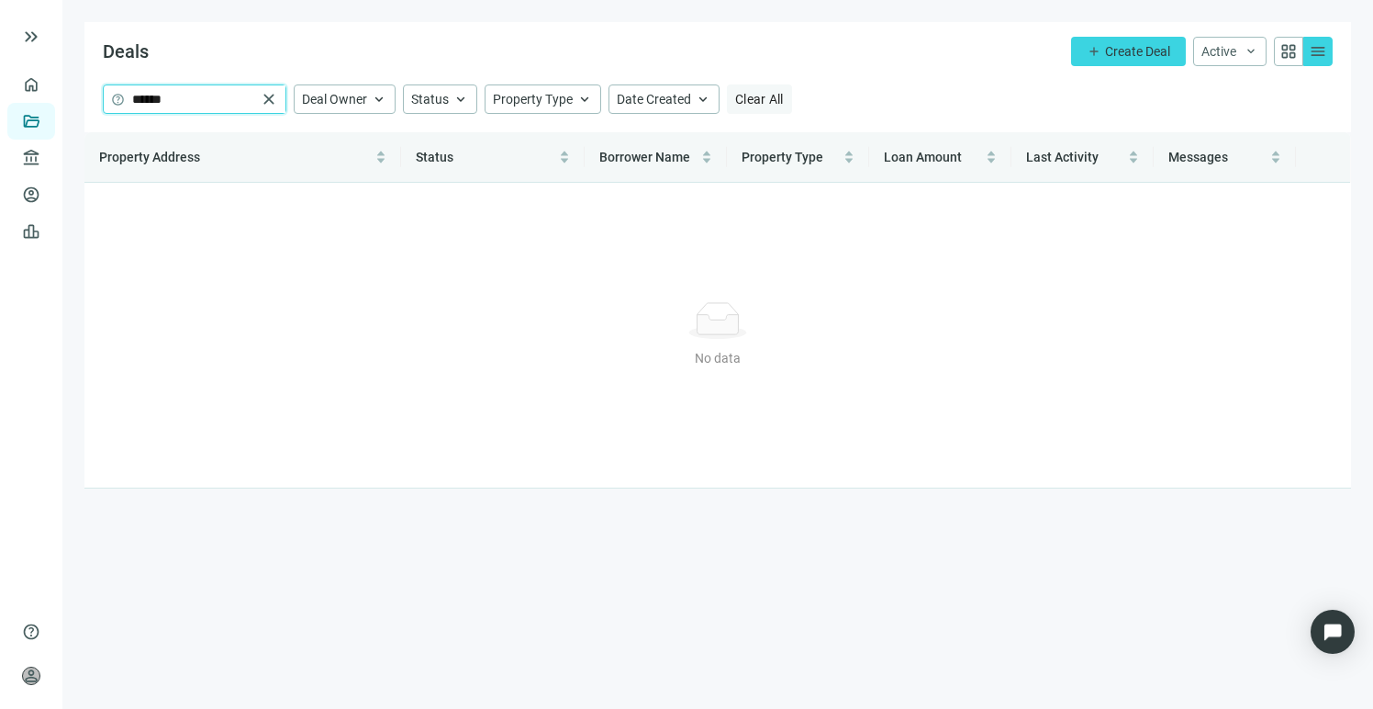
type input "******"
click at [766, 99] on span "Clear All" at bounding box center [759, 99] width 49 height 15
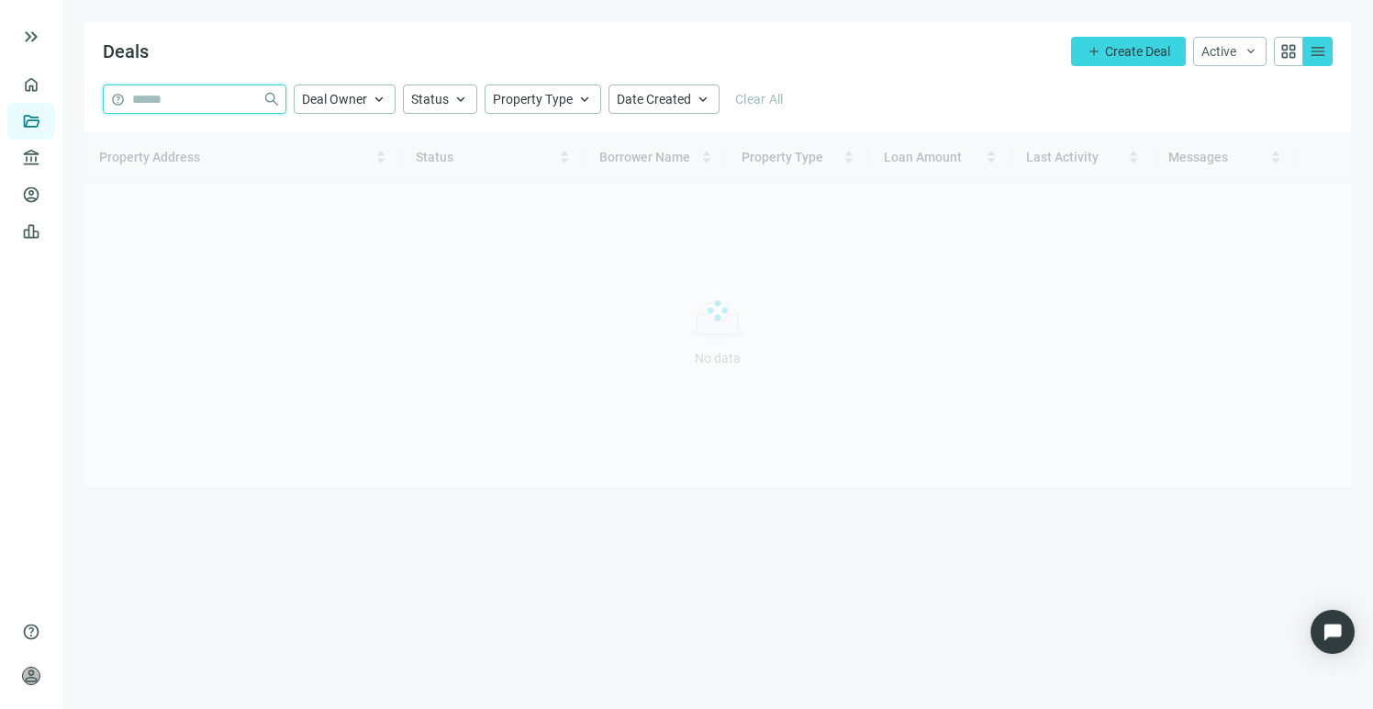
click at [198, 108] on input "search" at bounding box center [193, 99] width 123 height 28
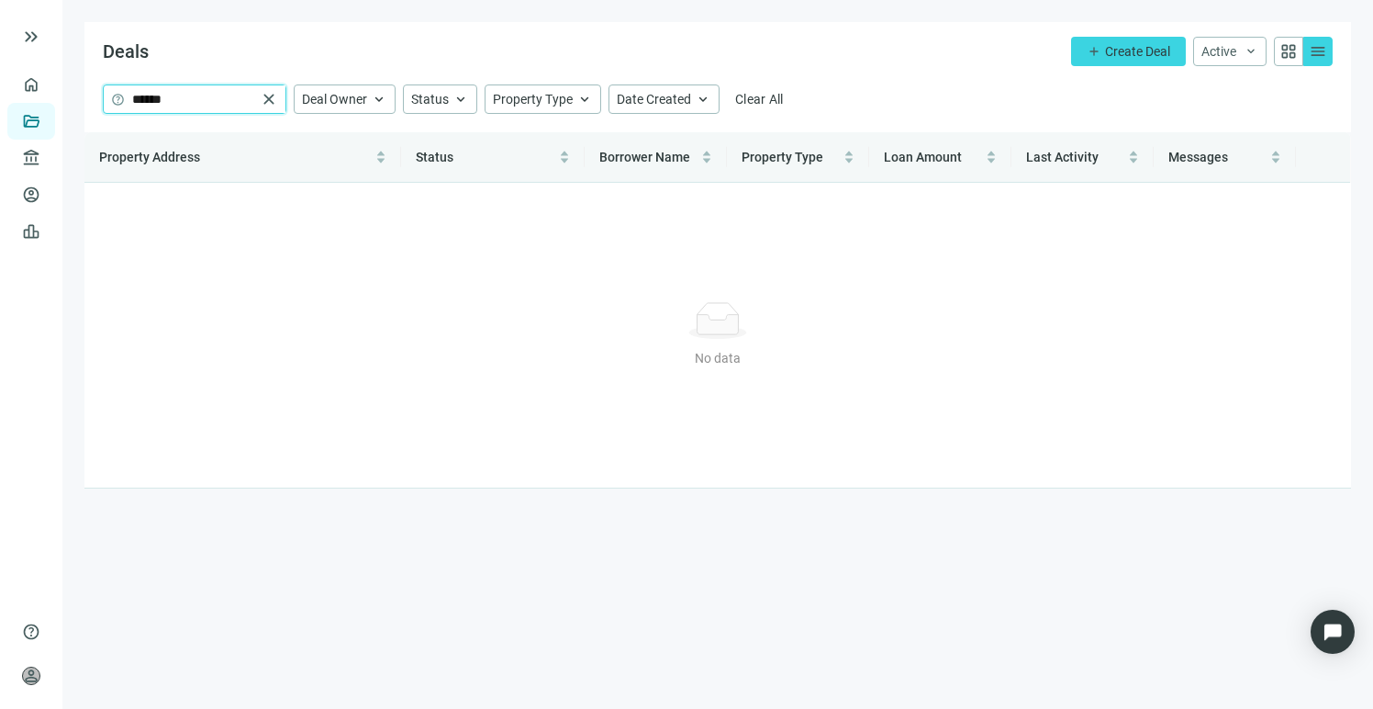
type input "******"
click at [265, 98] on span "close" at bounding box center [269, 99] width 18 height 18
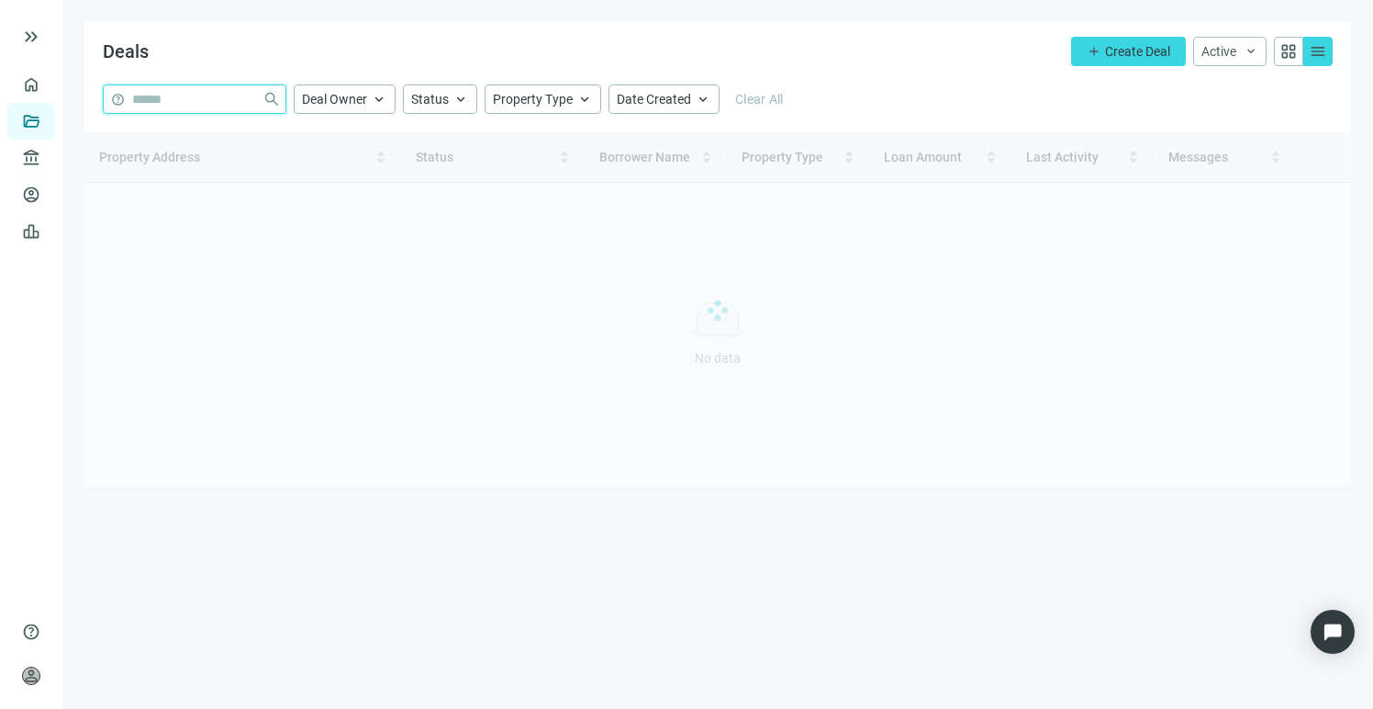
click at [211, 98] on input "search" at bounding box center [193, 99] width 123 height 28
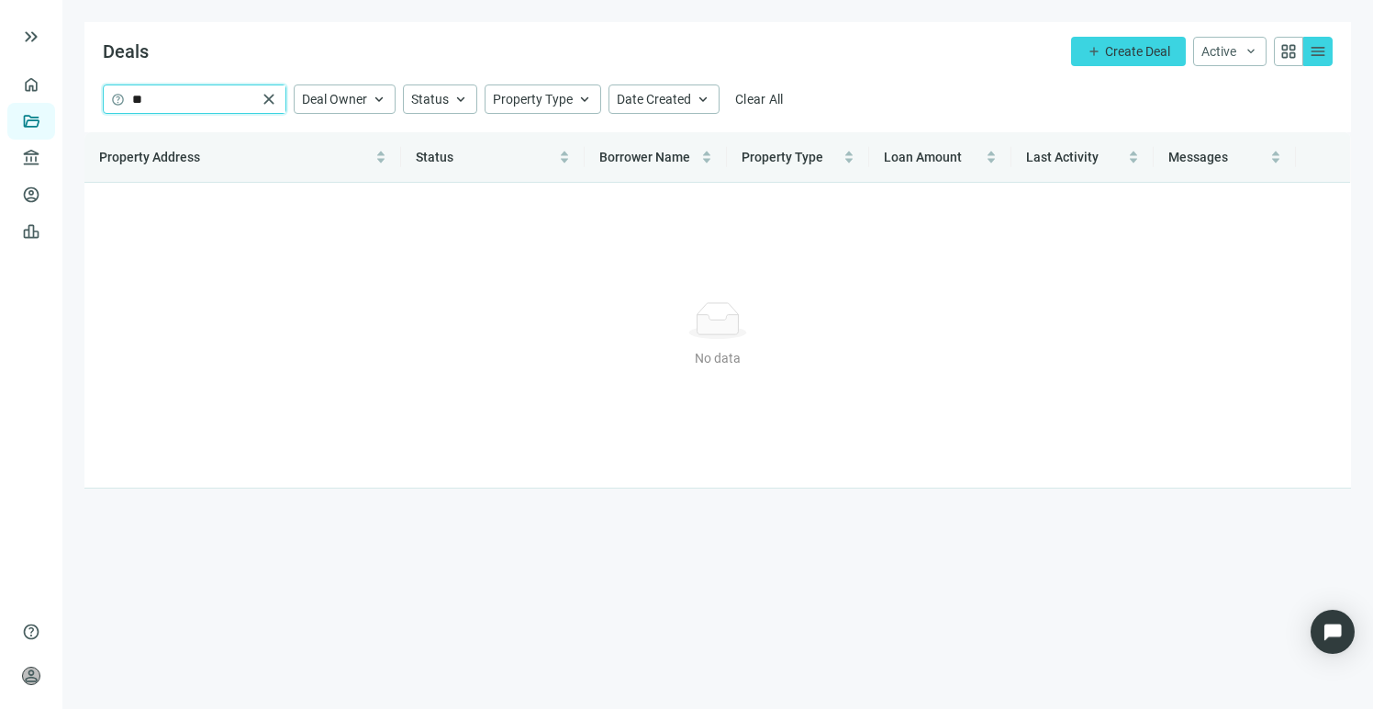
type input "**"
click at [277, 101] on span "close" at bounding box center [269, 99] width 18 height 18
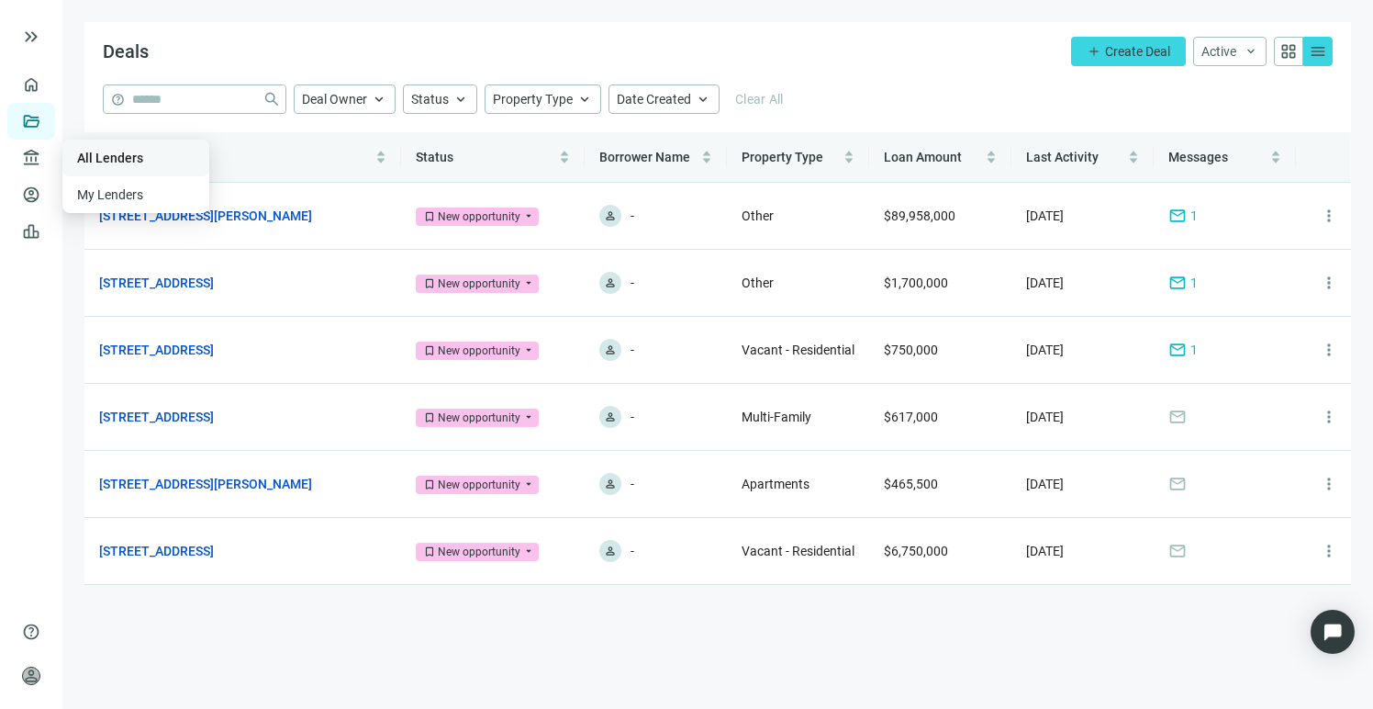
click at [89, 155] on link "All Lenders" at bounding box center [110, 158] width 66 height 15
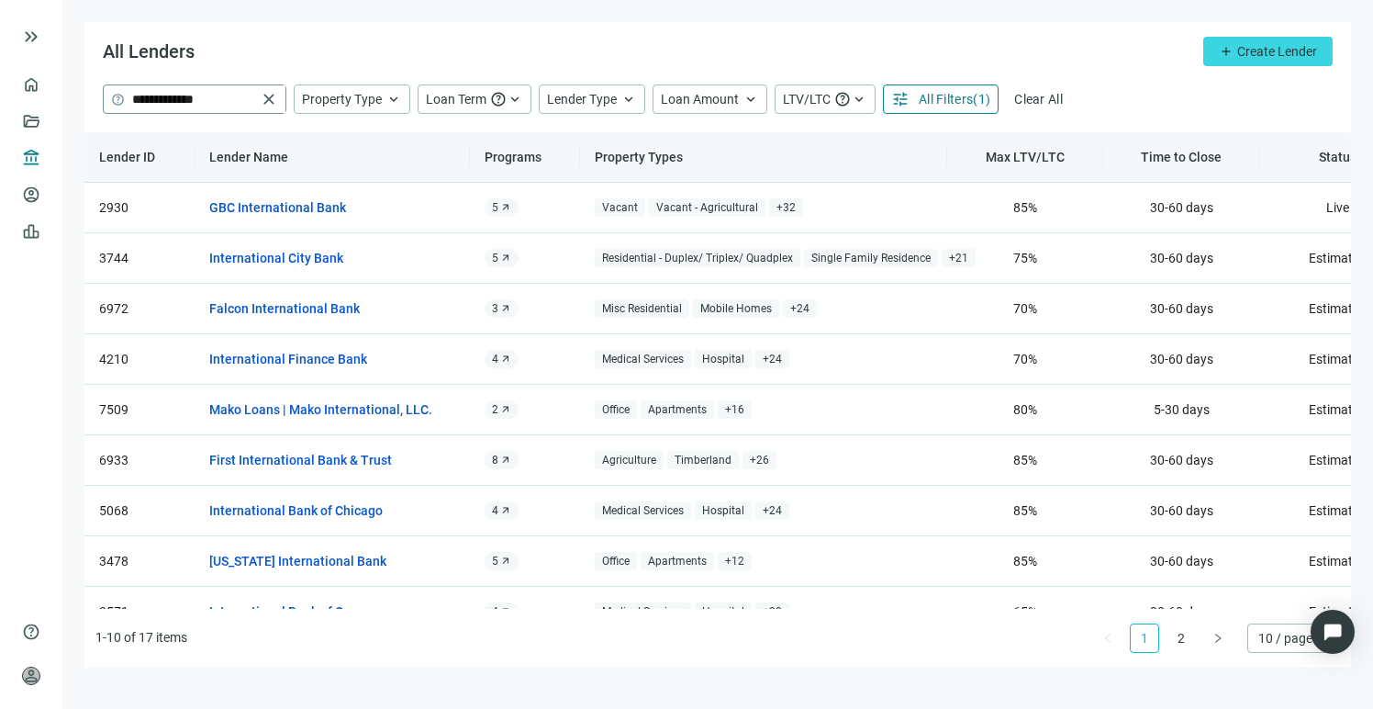
click at [268, 106] on span "close" at bounding box center [269, 99] width 18 height 18
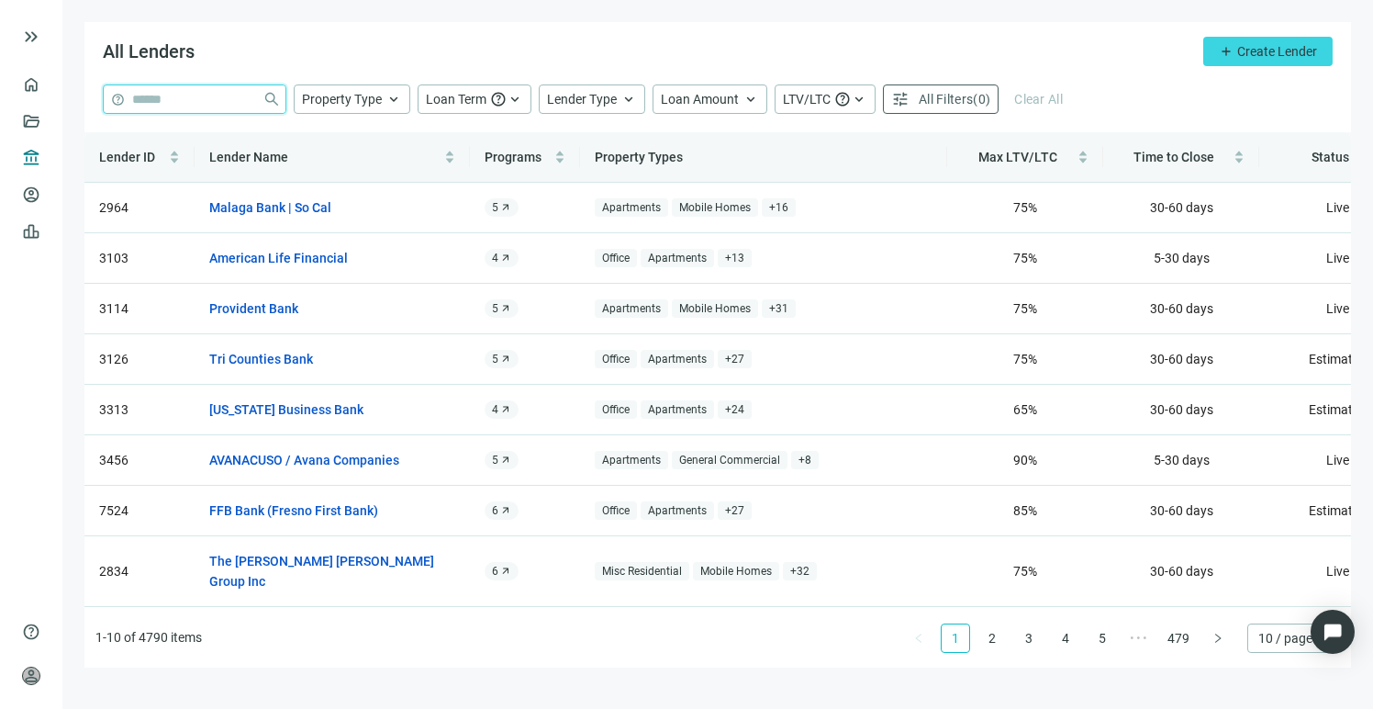
click at [172, 105] on input "search" at bounding box center [193, 99] width 123 height 28
type input "**"
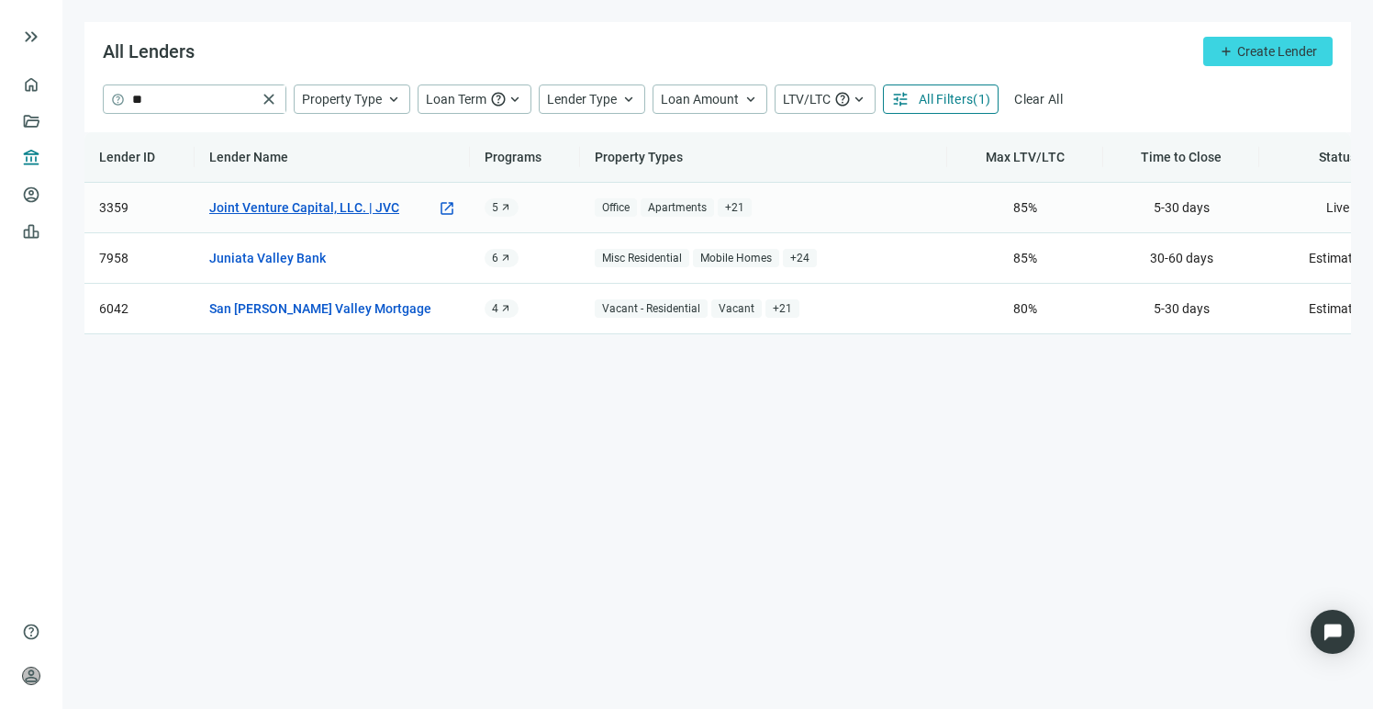
click at [340, 206] on link "Joint Venture Capital, LLC. | JVC" at bounding box center [304, 207] width 190 height 20
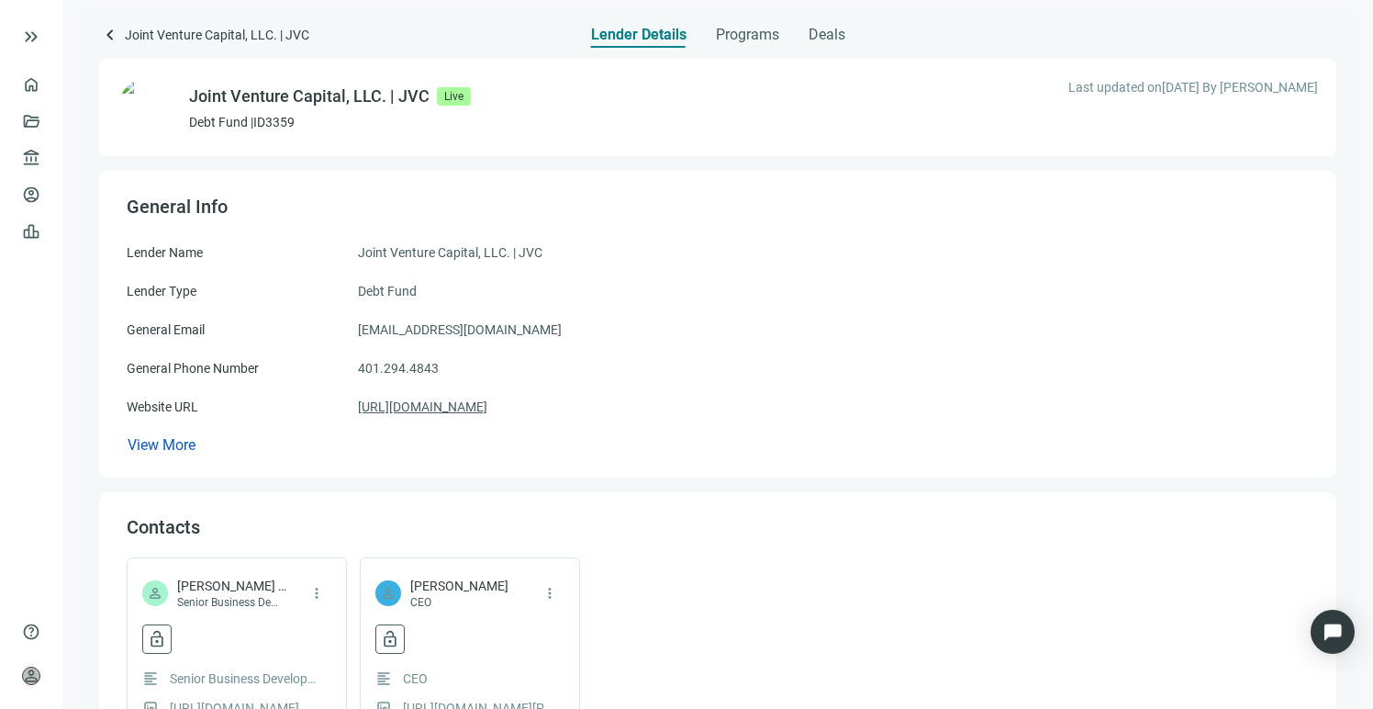
click at [448, 409] on link "https://jvcmoney.com" at bounding box center [422, 406] width 129 height 20
click at [35, 157] on span "account_balance" at bounding box center [28, 158] width 13 height 18
click at [119, 154] on link "All Lenders" at bounding box center [110, 158] width 66 height 15
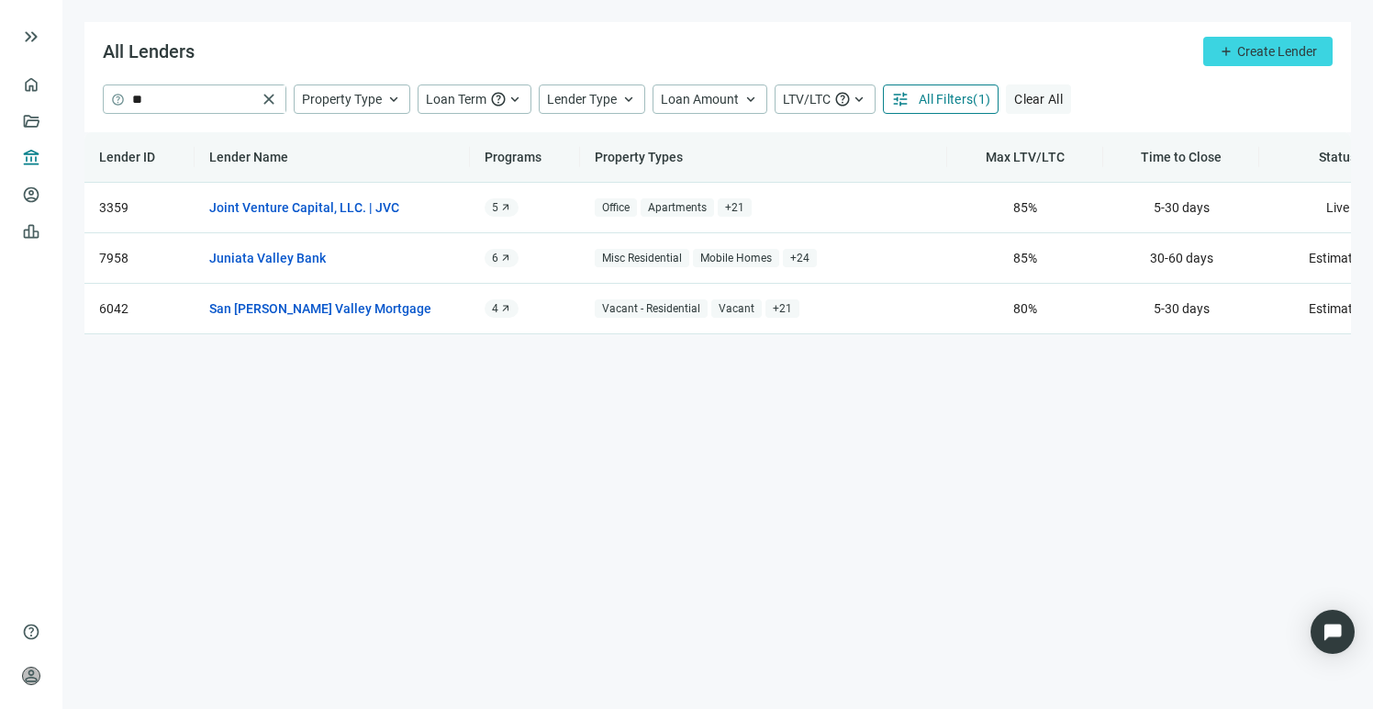
click at [1041, 96] on span "Clear All" at bounding box center [1038, 99] width 49 height 15
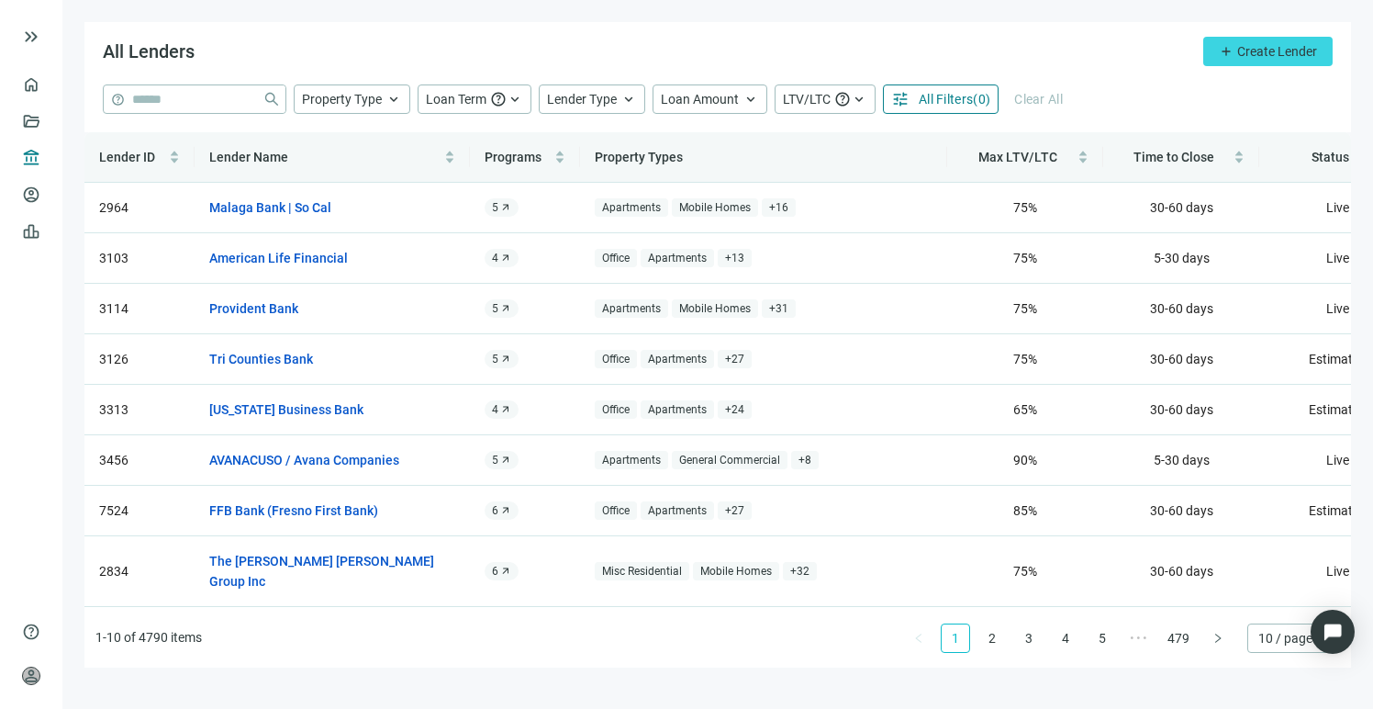
click at [951, 97] on span "All Filters" at bounding box center [946, 99] width 54 height 15
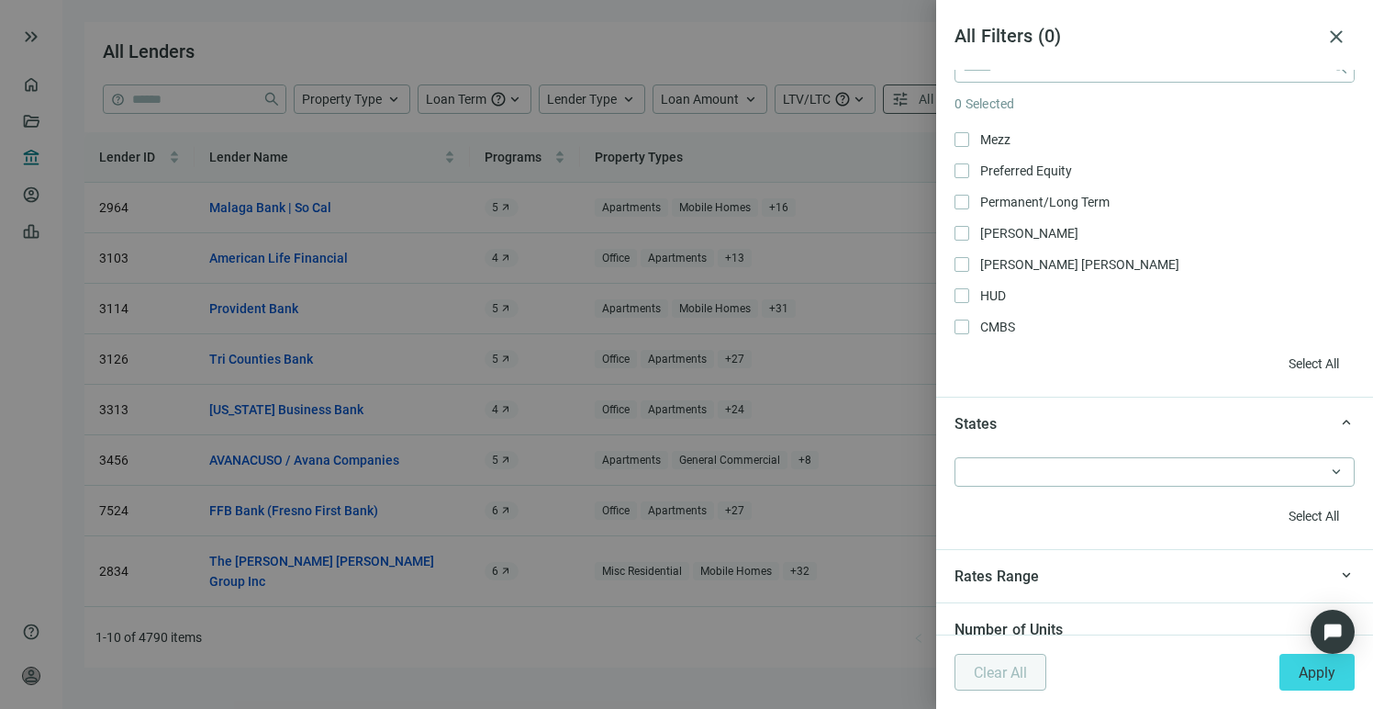
scroll to position [191, 0]
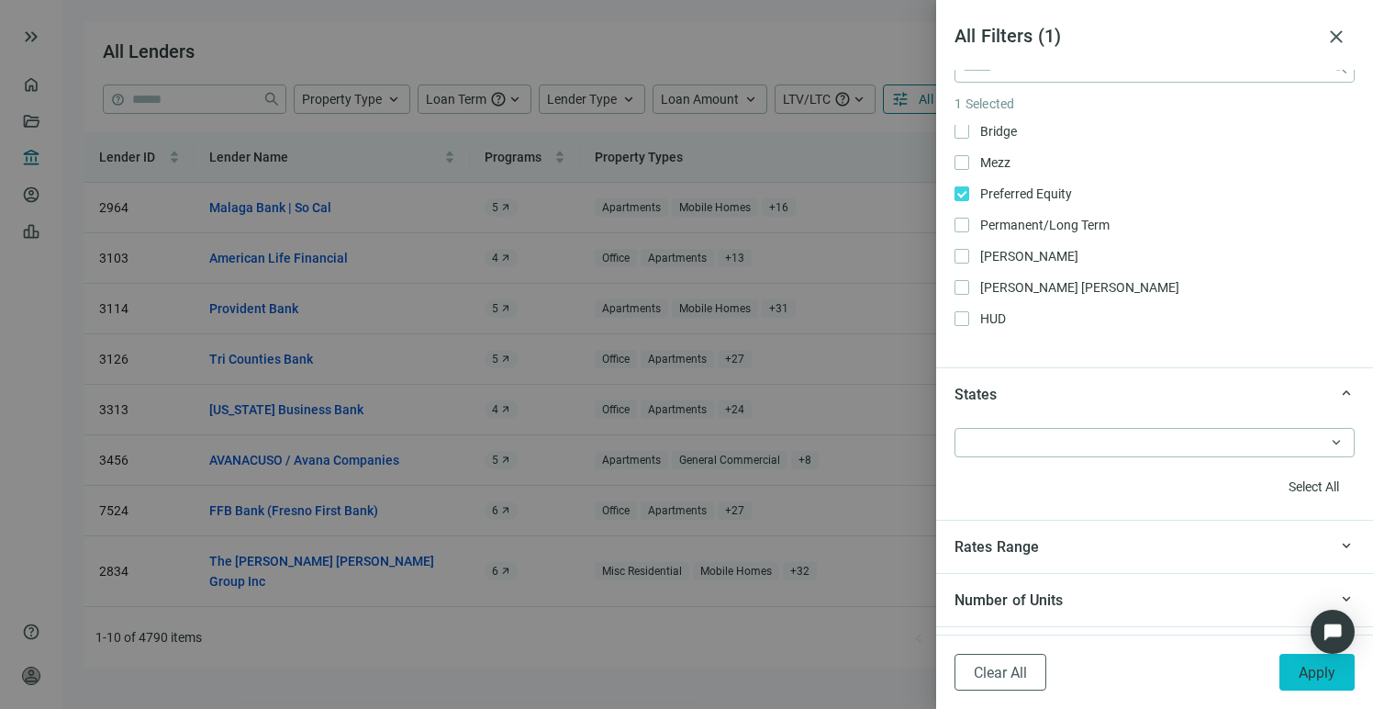
click at [1316, 681] on button "Apply" at bounding box center [1316, 671] width 75 height 37
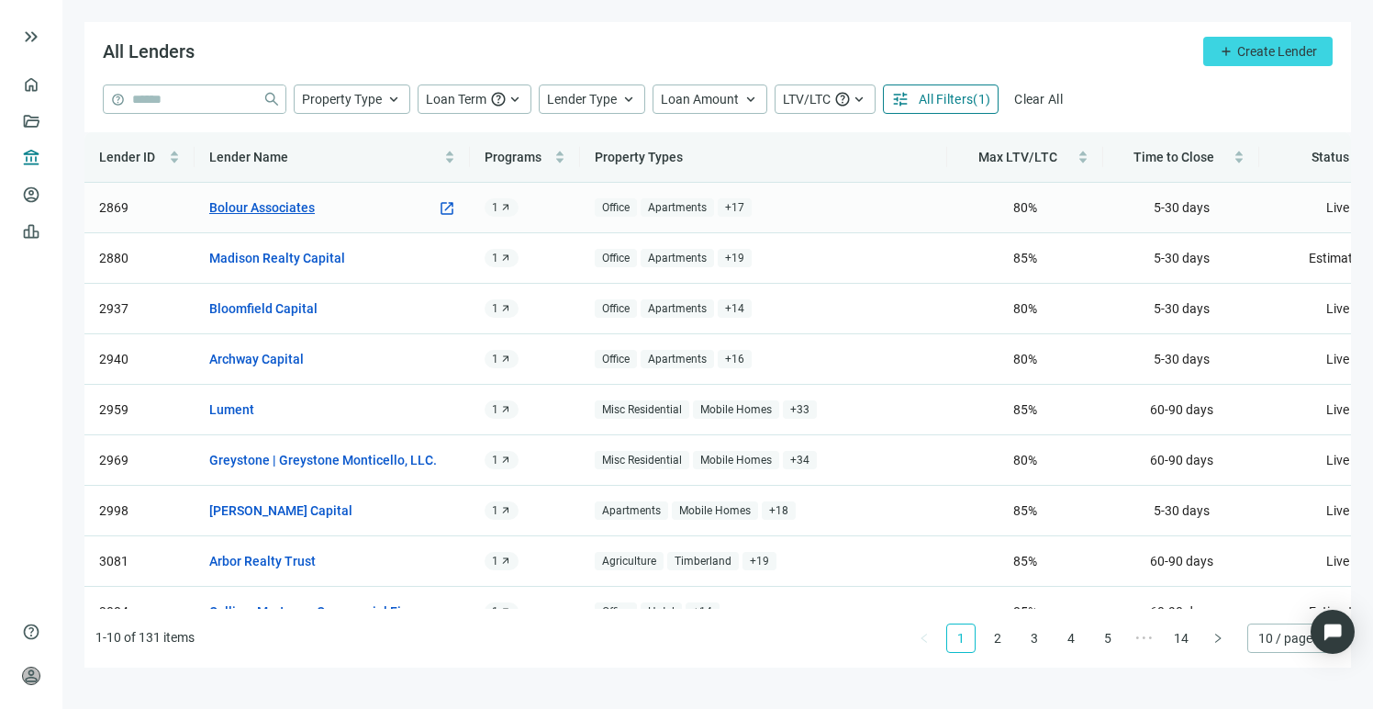
click at [296, 209] on link "Bolour Associates" at bounding box center [262, 207] width 106 height 20
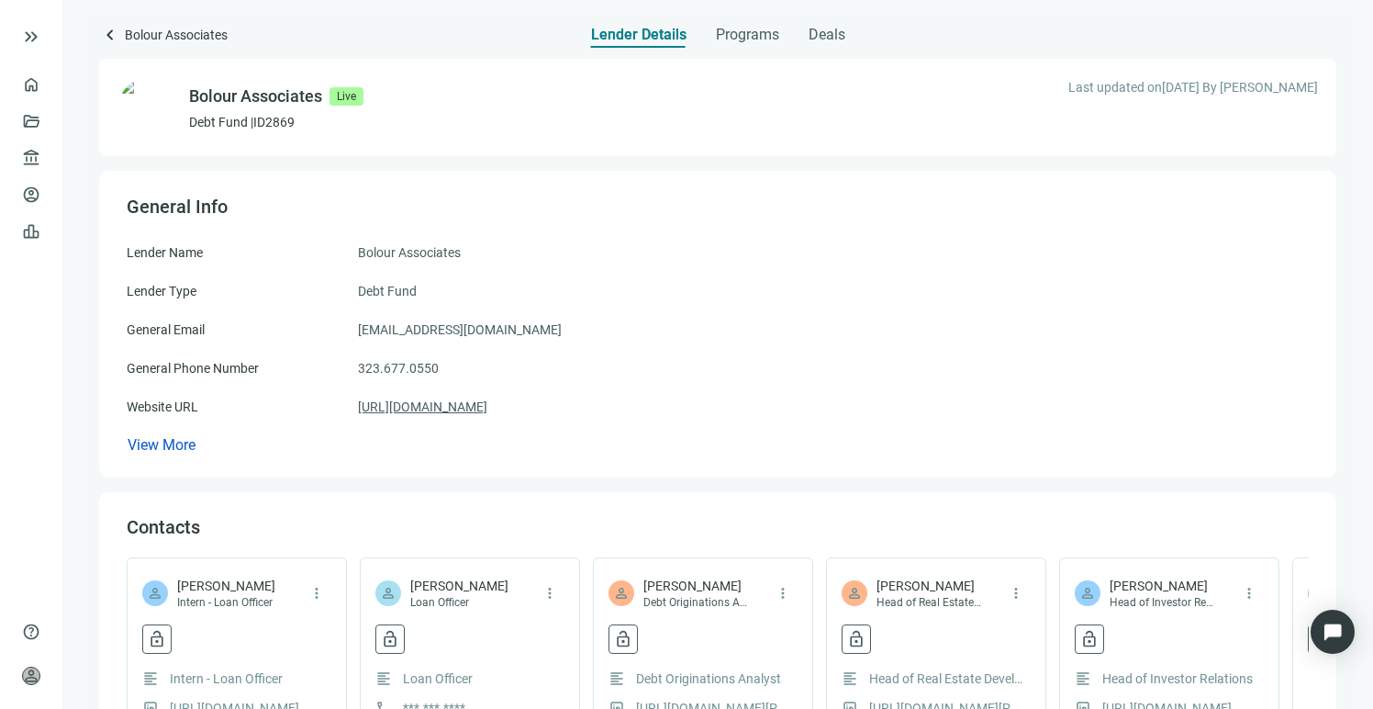
click at [471, 403] on link "https://bolourassociates.com" at bounding box center [422, 406] width 129 height 20
